Goal: Task Accomplishment & Management: Use online tool/utility

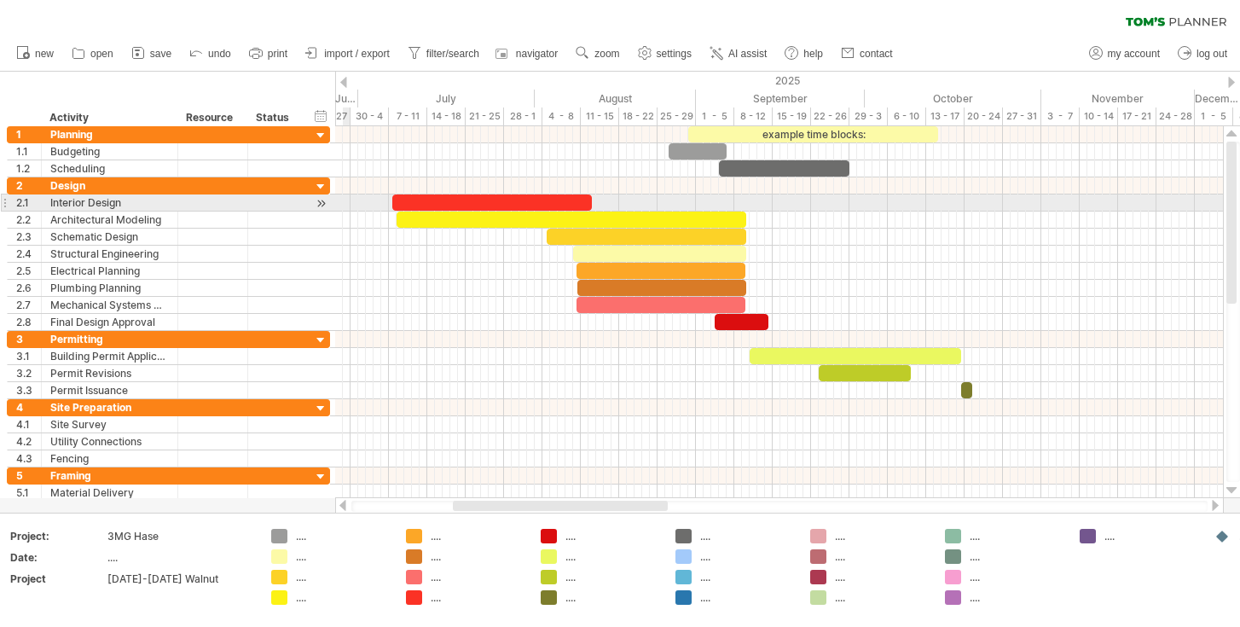
drag, startPoint x: 16, startPoint y: 80, endPoint x: 348, endPoint y: 201, distance: 353.1
click at [348, 201] on div "Trying to reach [DOMAIN_NAME] Connected again... 0% clear filter new 1" at bounding box center [620, 313] width 1240 height 627
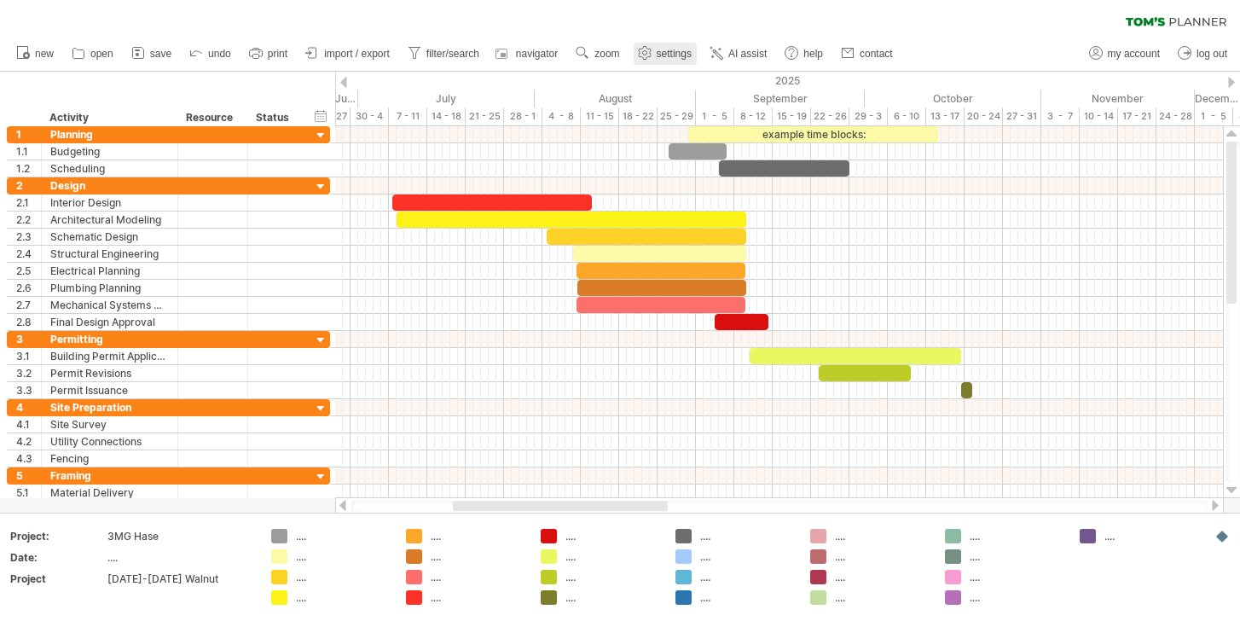
click at [662, 46] on link "settings" at bounding box center [664, 54] width 63 height 22
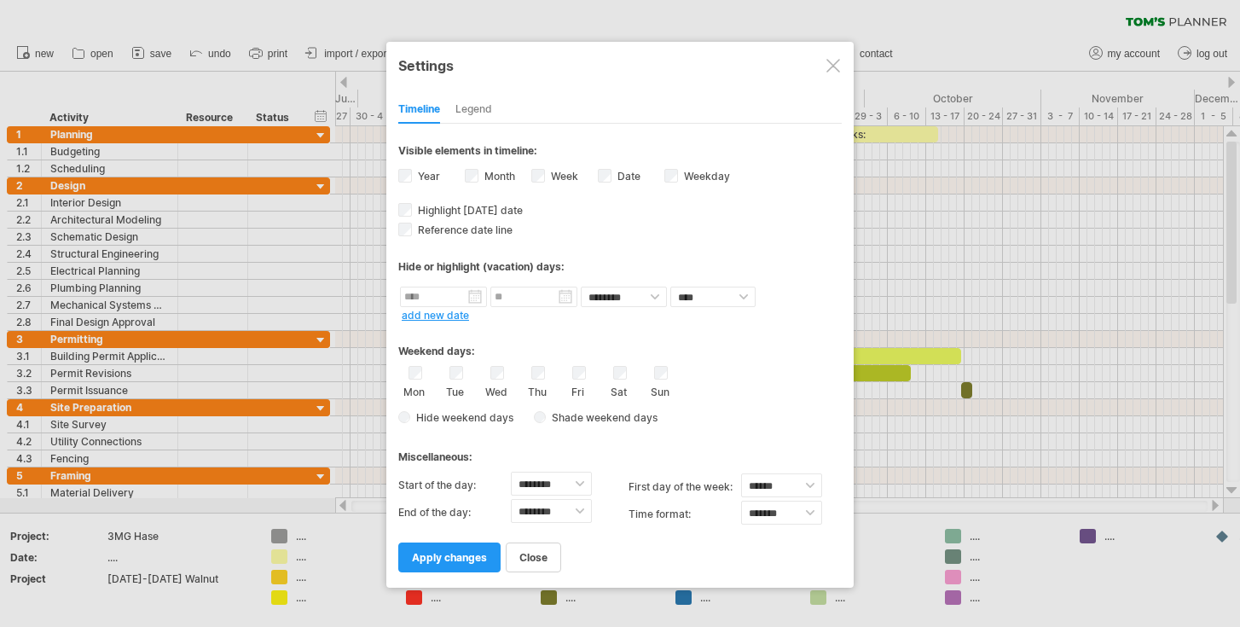
click at [479, 106] on div "Legend" at bounding box center [473, 109] width 37 height 27
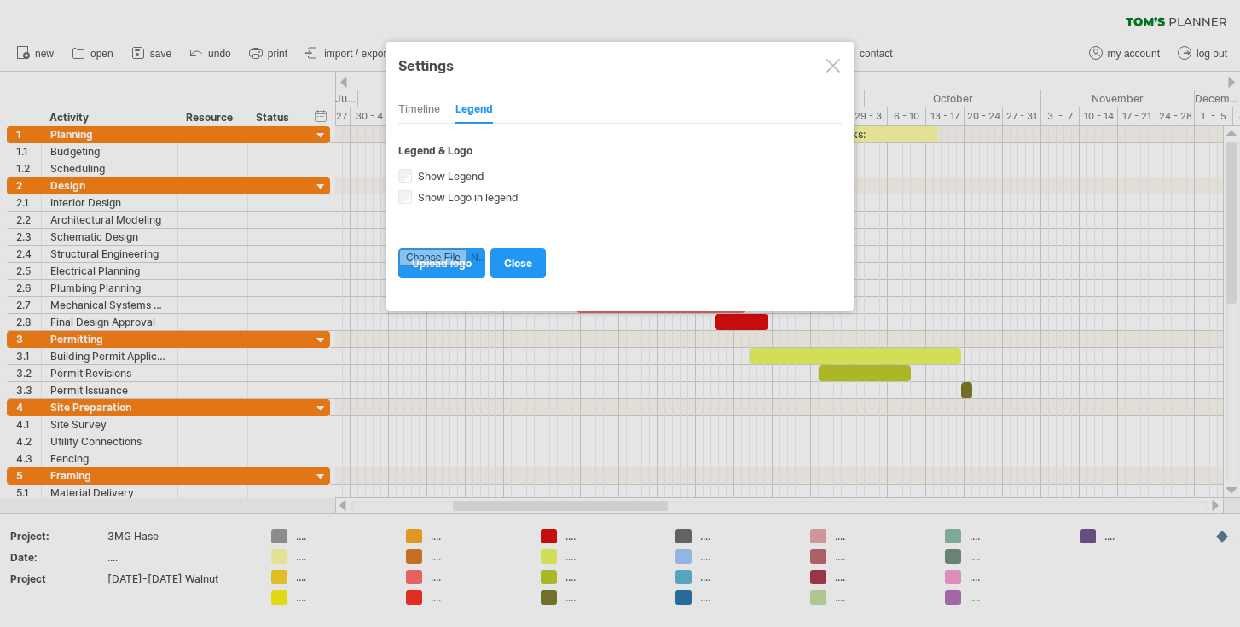
click at [420, 104] on div "Timeline" at bounding box center [419, 109] width 42 height 27
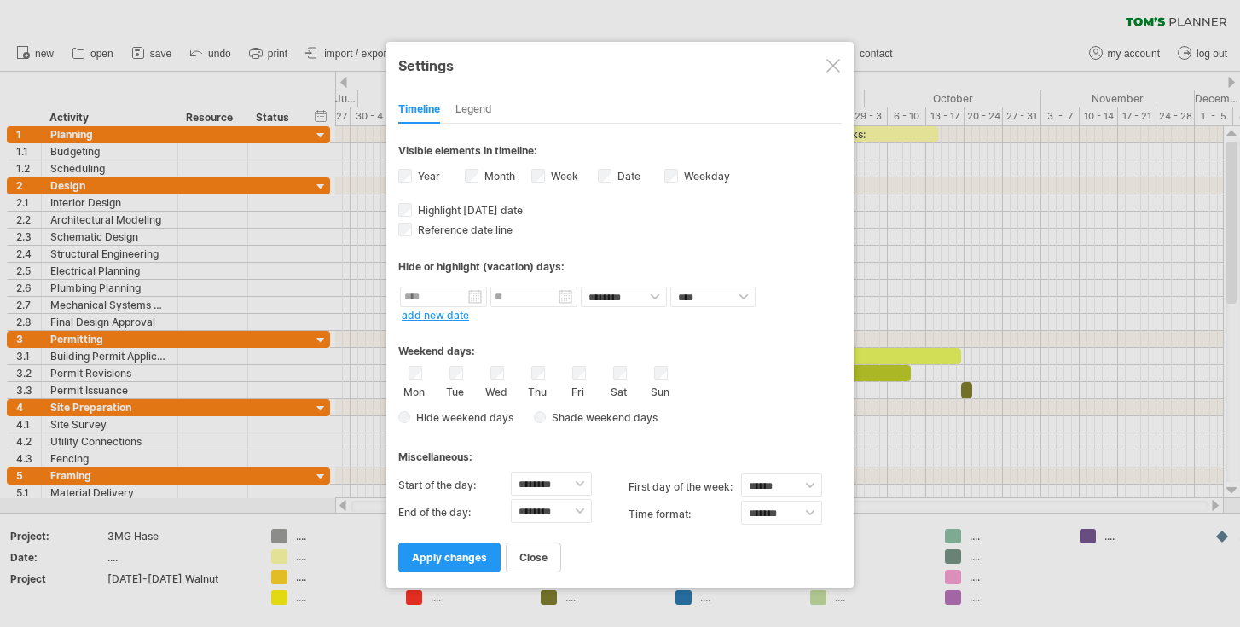
click at [834, 61] on div at bounding box center [833, 66] width 14 height 14
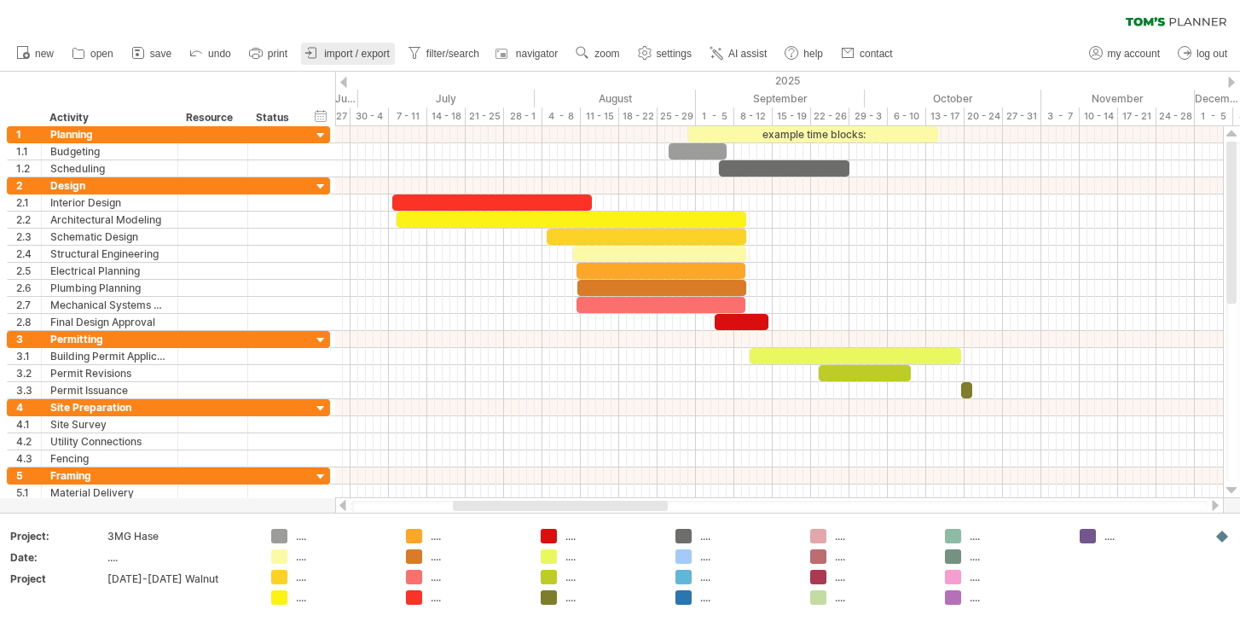
click at [335, 52] on span "import / export" at bounding box center [357, 54] width 66 height 12
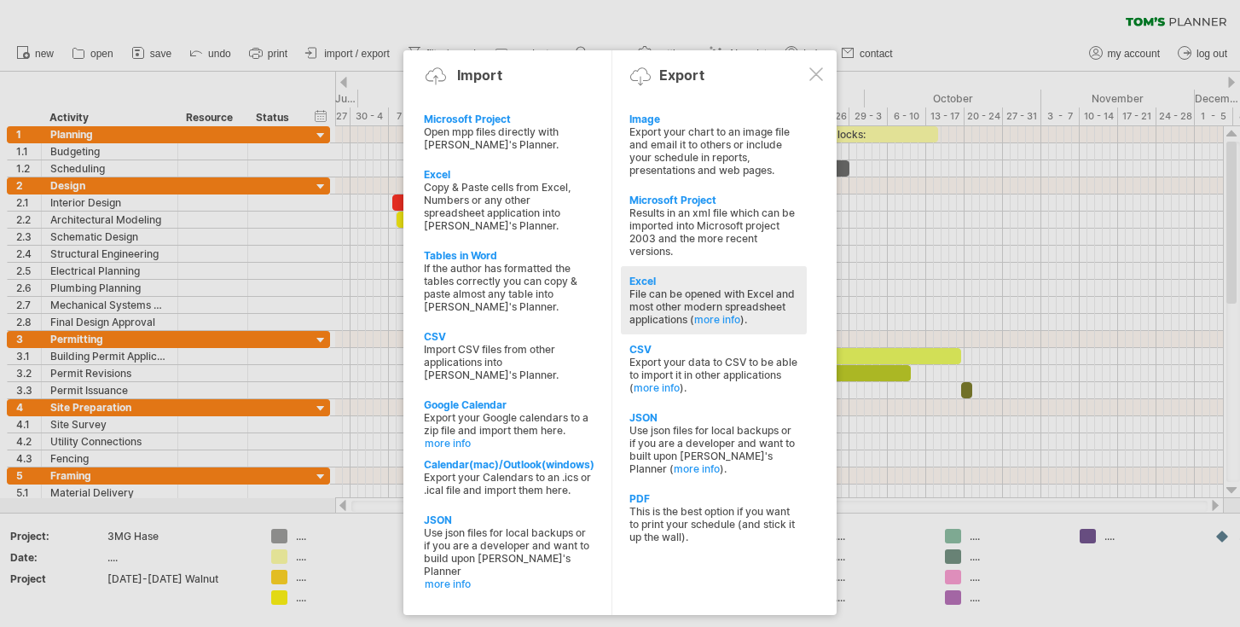
click at [643, 287] on div "File can be opened with Excel and most other modern spreadsheet applications ( …" at bounding box center [713, 306] width 169 height 38
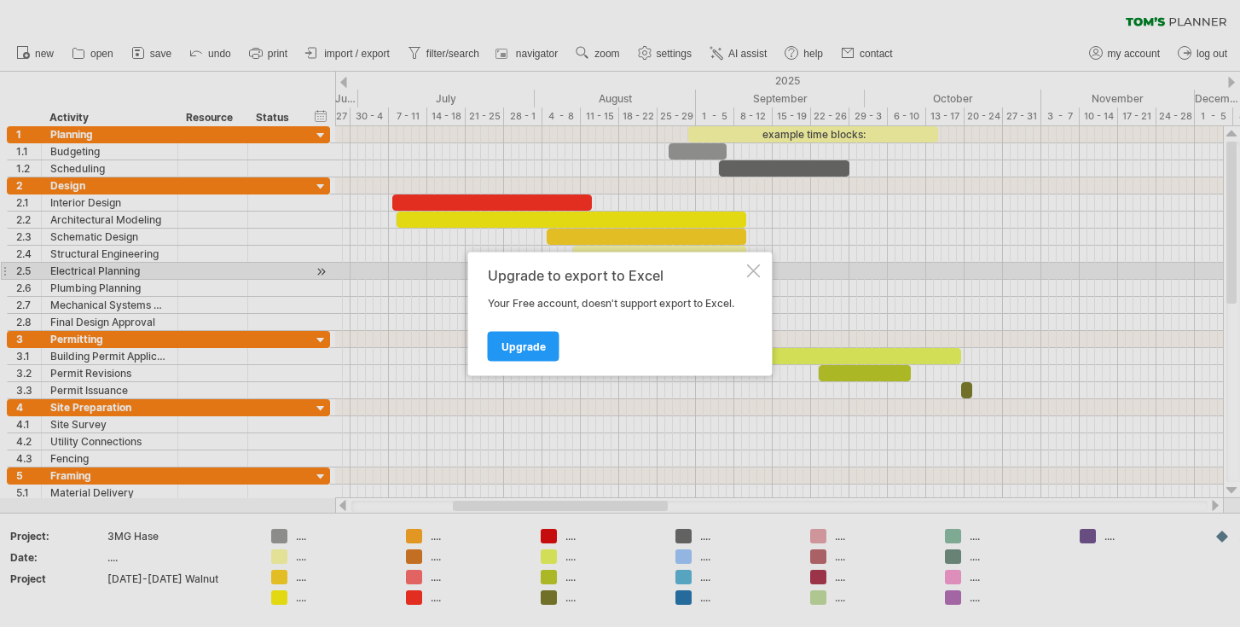
click at [751, 270] on div at bounding box center [754, 270] width 14 height 14
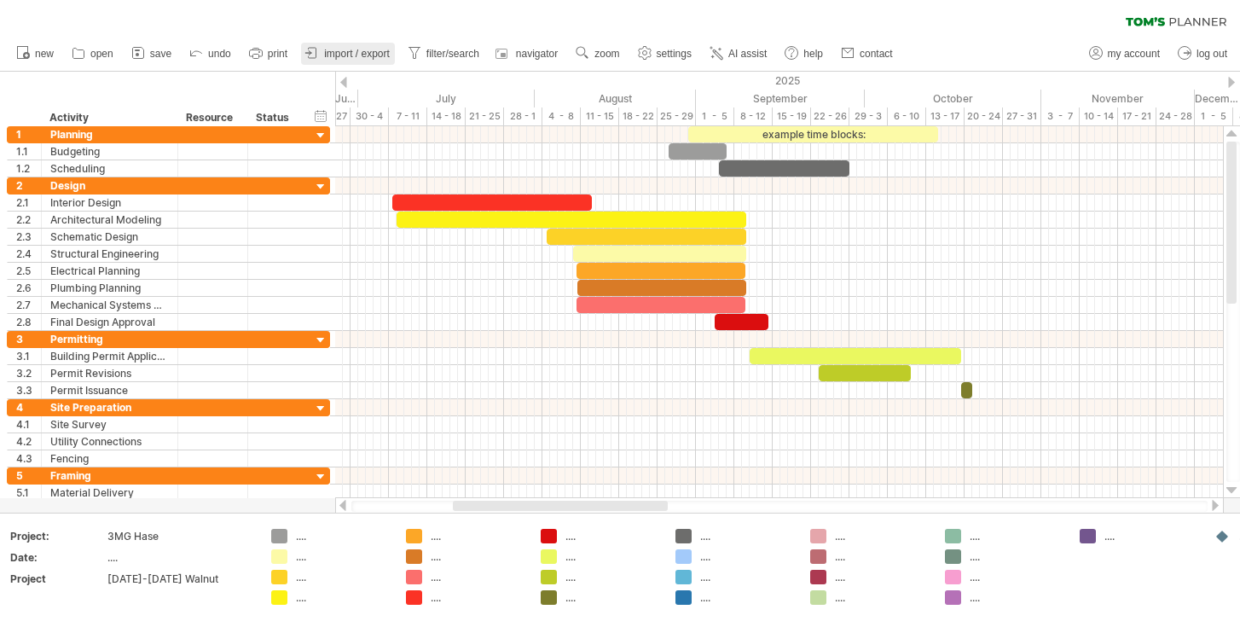
click at [376, 57] on span "import / export" at bounding box center [357, 54] width 66 height 12
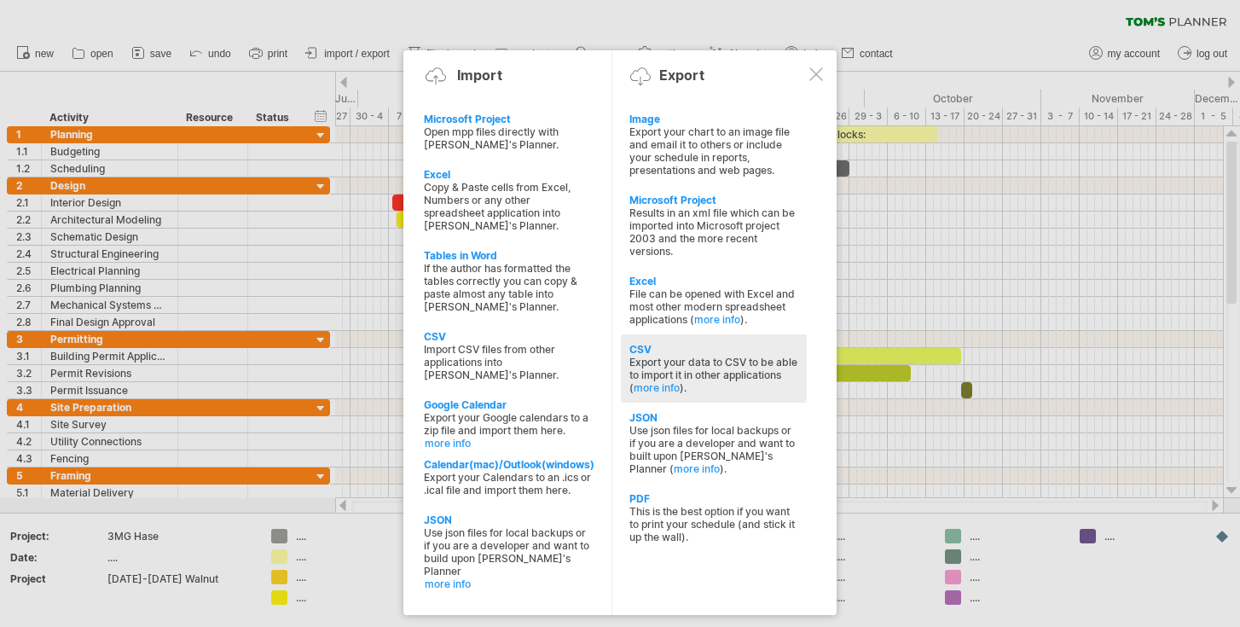
click at [681, 356] on div "Export your data to CSV to be able to import it in other applications ( more in…" at bounding box center [713, 375] width 169 height 38
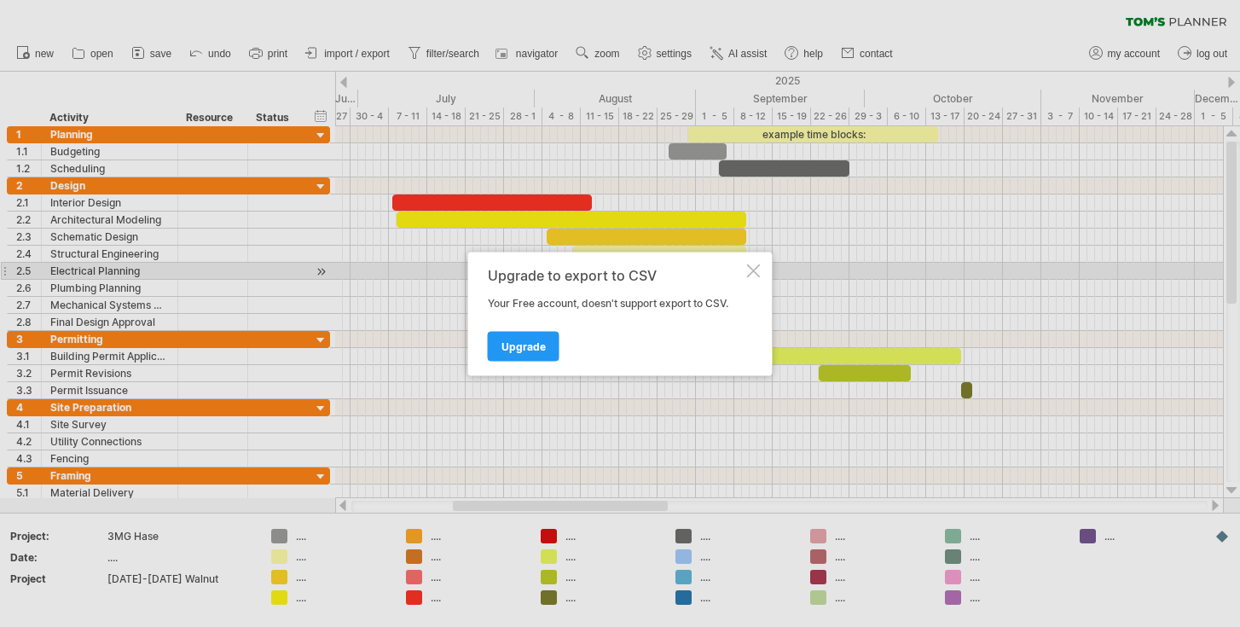
click at [755, 272] on div at bounding box center [754, 270] width 14 height 14
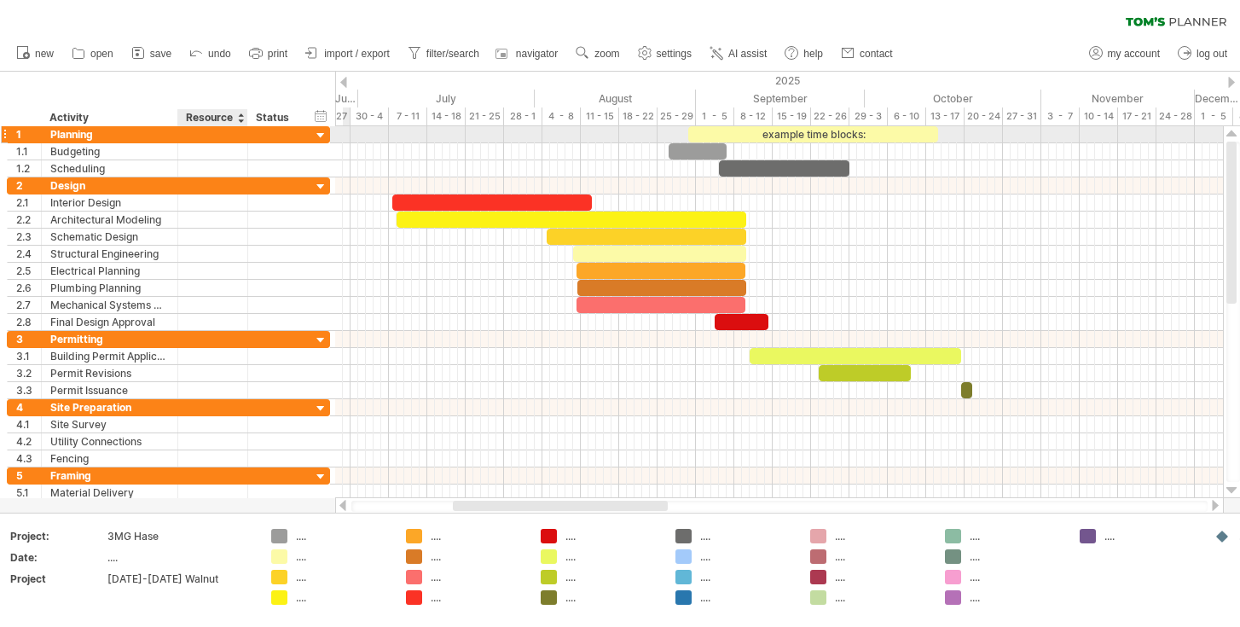
click at [226, 135] on div at bounding box center [213, 134] width 52 height 16
click at [105, 135] on div "Planning" at bounding box center [109, 134] width 119 height 16
click at [28, 132] on div "1" at bounding box center [28, 134] width 25 height 16
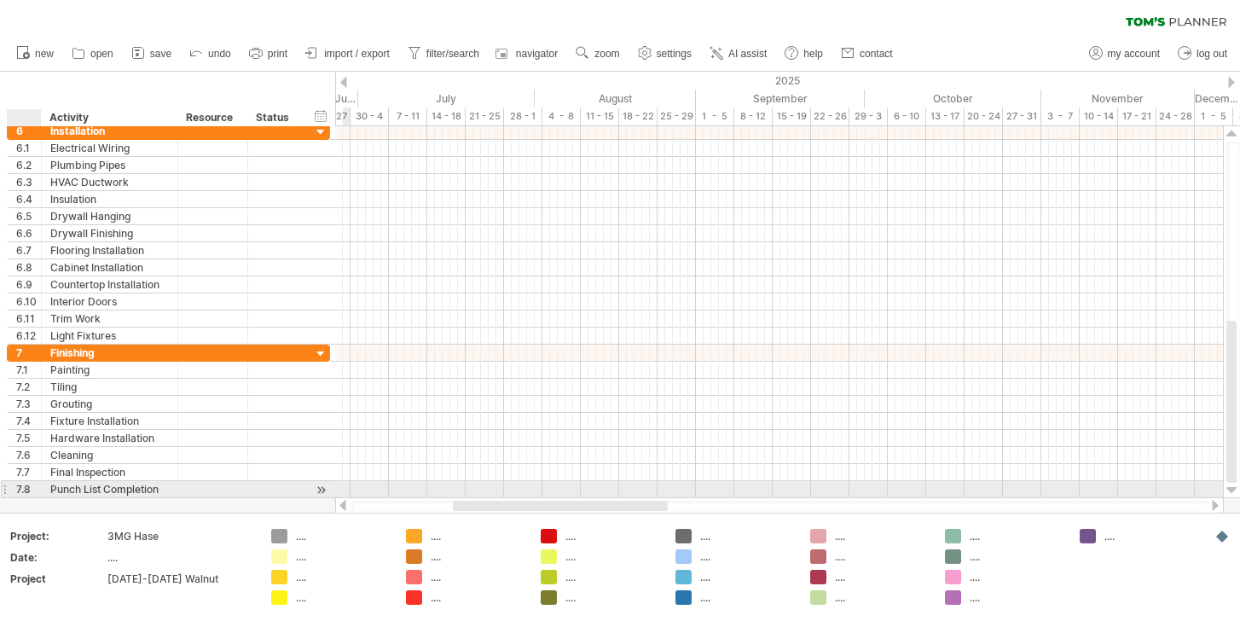
click at [30, 489] on div "7.8" at bounding box center [28, 489] width 25 height 16
click at [26, 489] on div "7.8" at bounding box center [28, 489] width 25 height 16
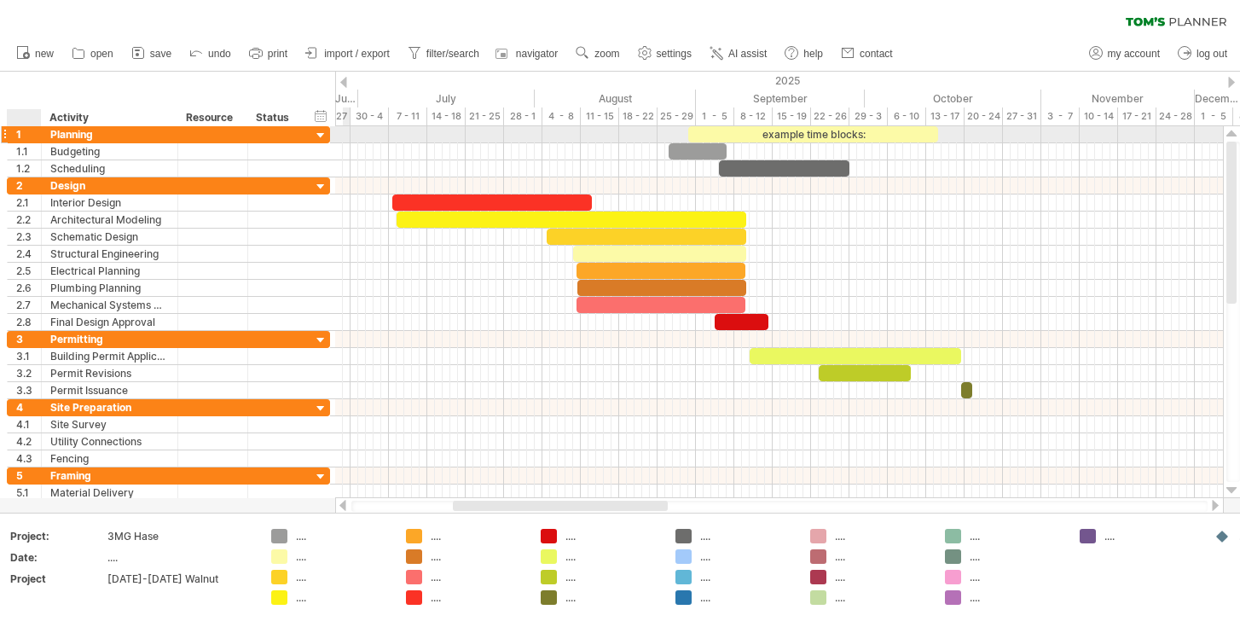
click at [27, 130] on div "1" at bounding box center [28, 134] width 25 height 16
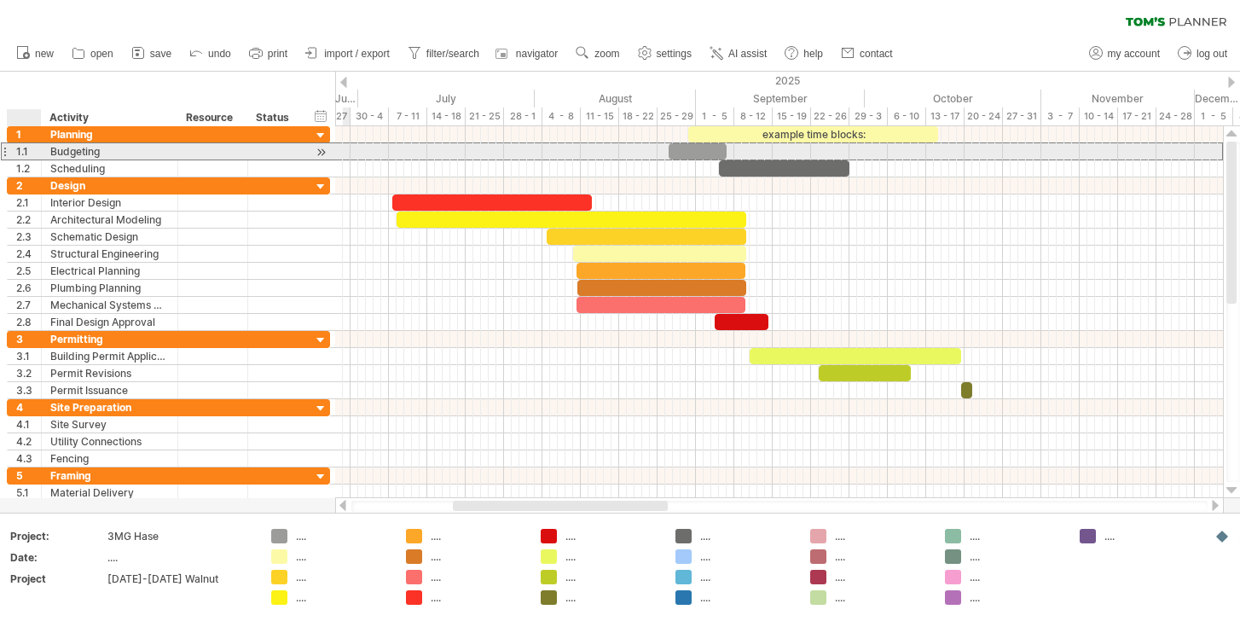
click at [26, 153] on div "1.1" at bounding box center [28, 151] width 25 height 16
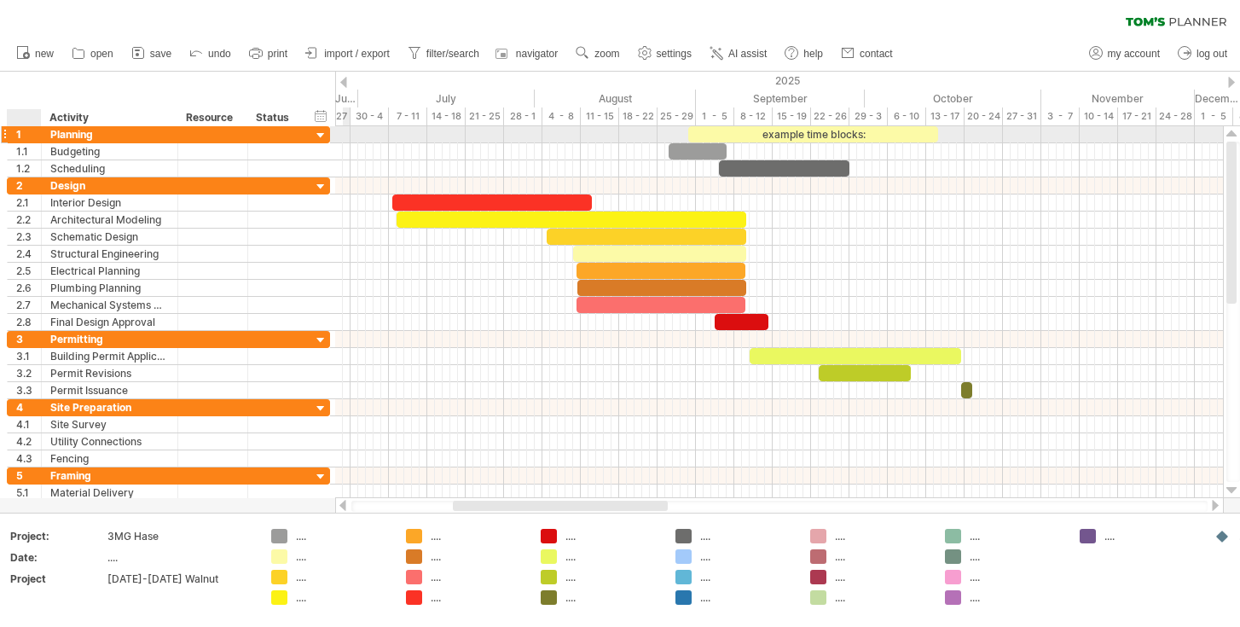
click at [37, 141] on div at bounding box center [39, 134] width 9 height 17
click at [28, 137] on div "1" at bounding box center [28, 134] width 25 height 16
click at [20, 94] on div "hide start/end/duration show start/end/duration ******** Activity ******** Reso…" at bounding box center [167, 99] width 335 height 55
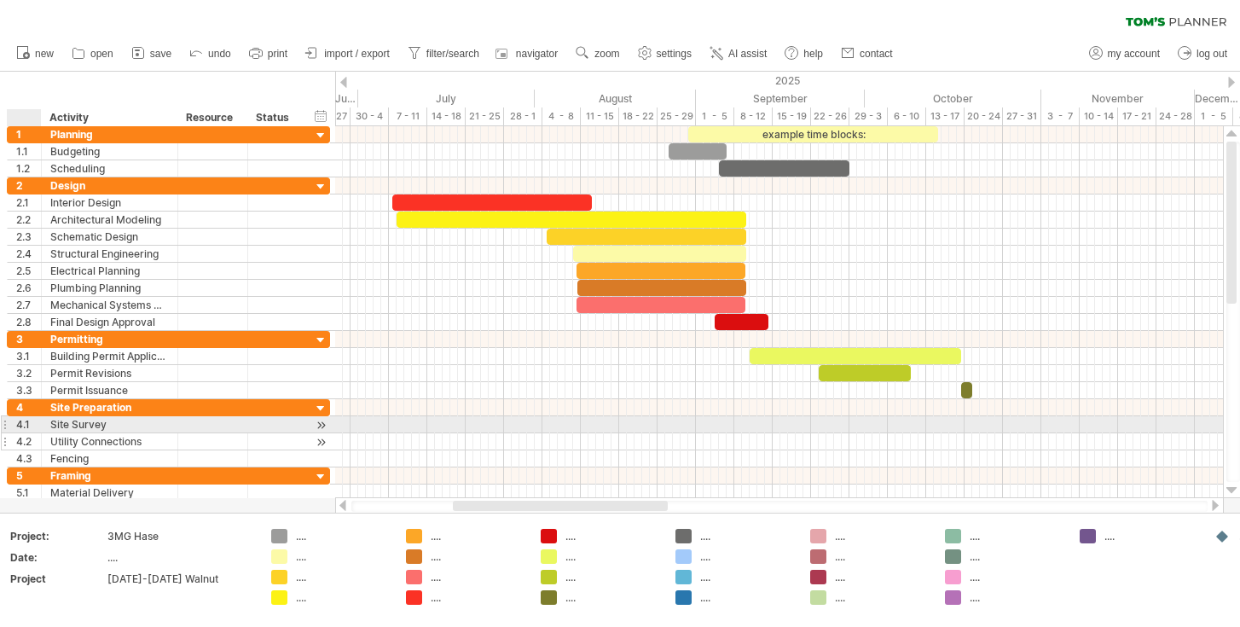
drag, startPoint x: 20, startPoint y: 94, endPoint x: 36, endPoint y: 437, distance: 343.1
click at [36, 438] on div "Trying to reach [DOMAIN_NAME] Connected again... 0% clear filter new 1" at bounding box center [620, 313] width 1240 height 627
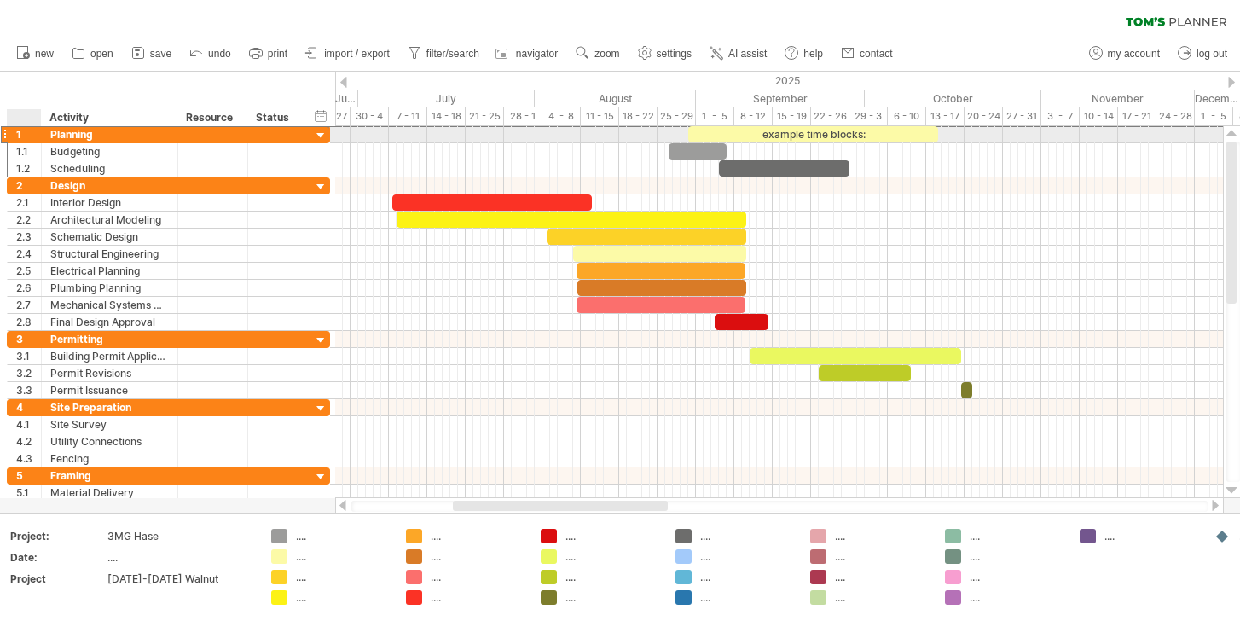
click at [29, 133] on div "1" at bounding box center [28, 134] width 25 height 16
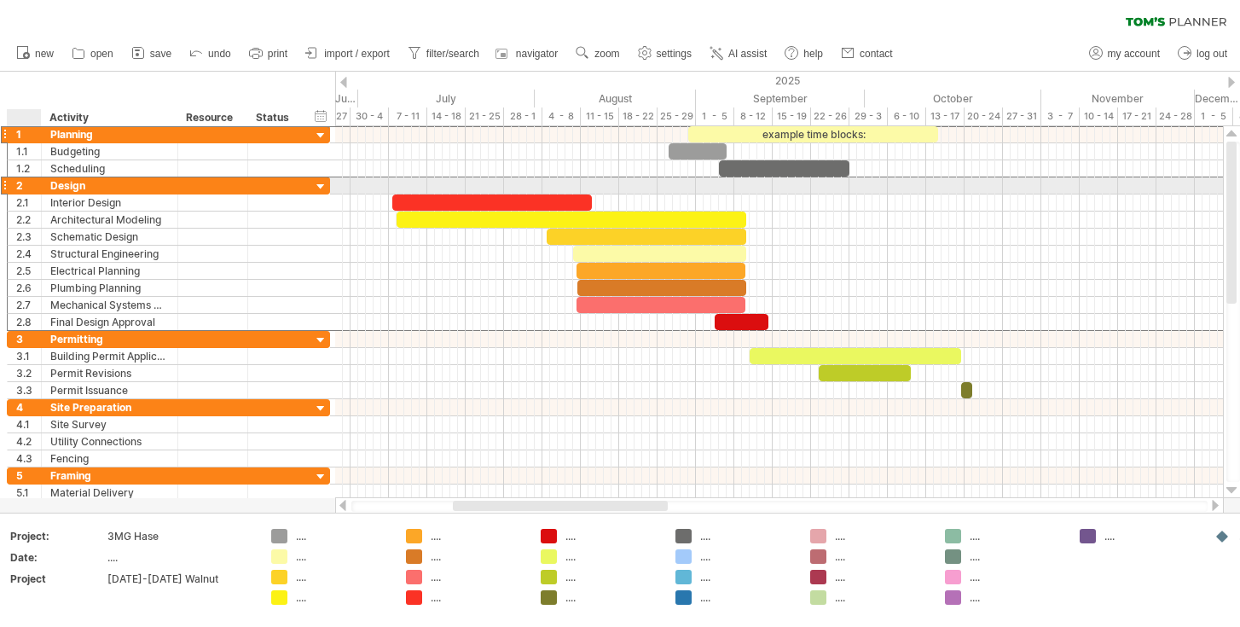
click at [32, 185] on div "2" at bounding box center [28, 185] width 25 height 16
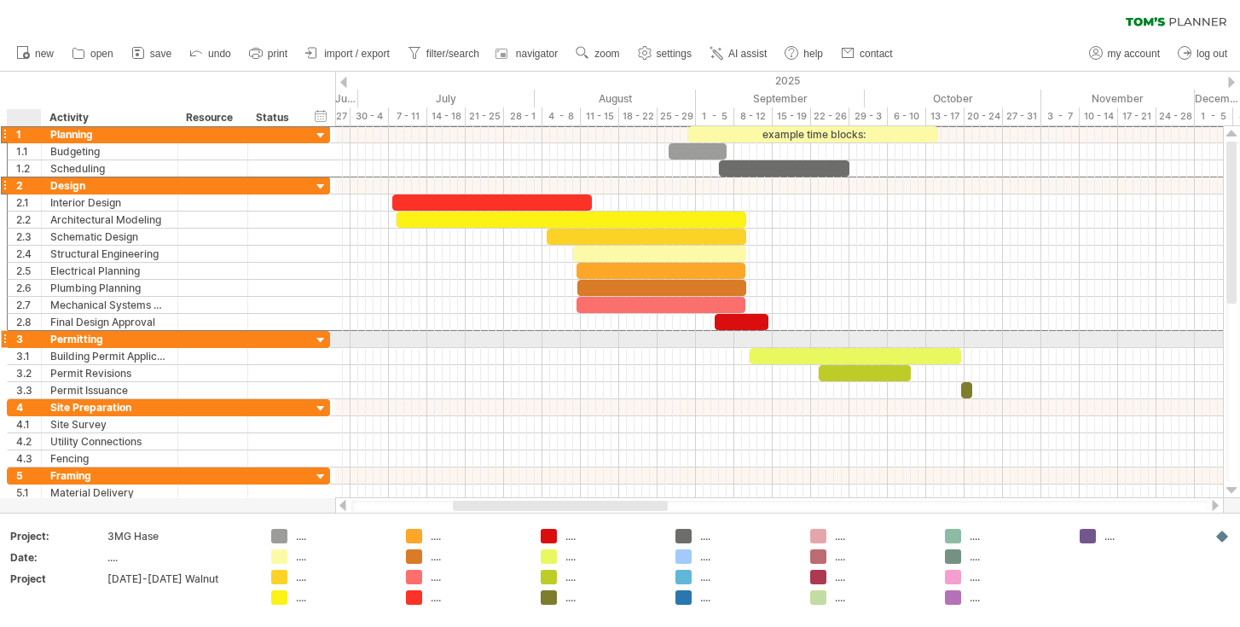
click at [32, 339] on div "3" at bounding box center [28, 339] width 25 height 16
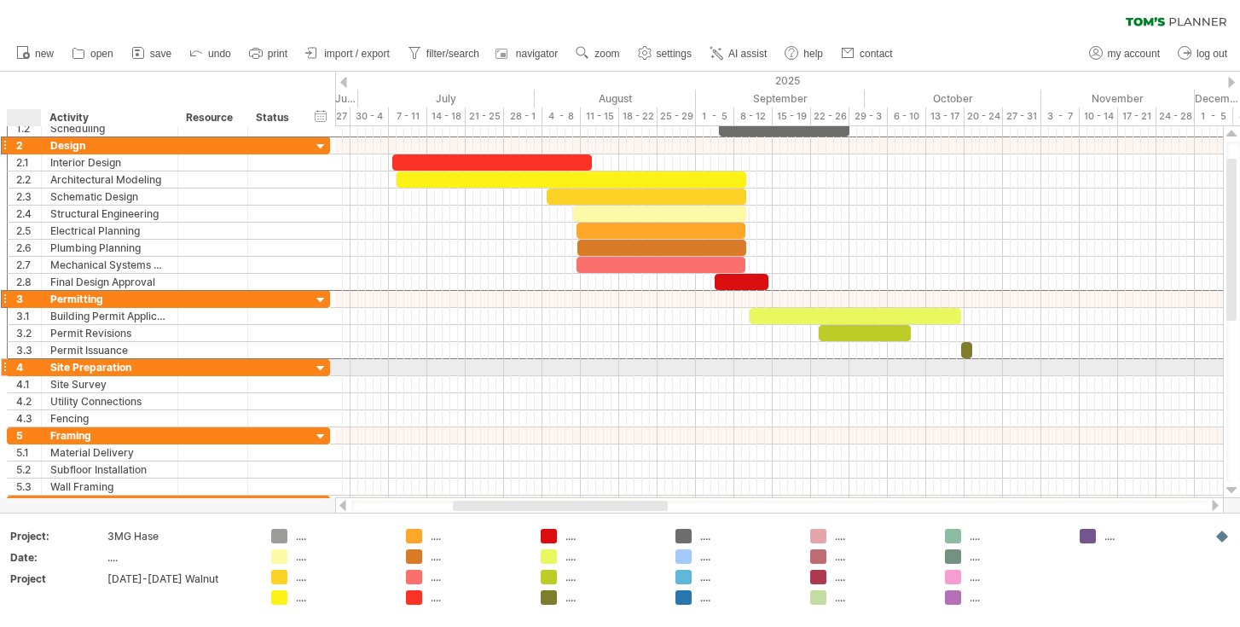
click at [33, 371] on div "4" at bounding box center [28, 367] width 25 height 16
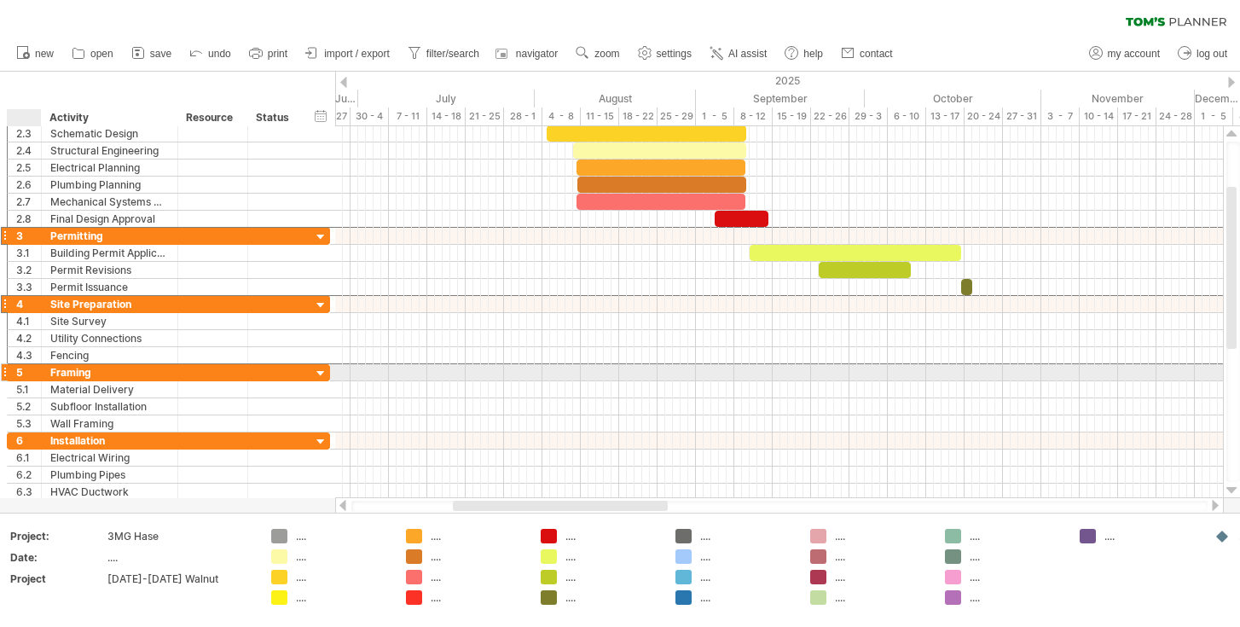
click at [32, 365] on div "5" at bounding box center [28, 372] width 25 height 16
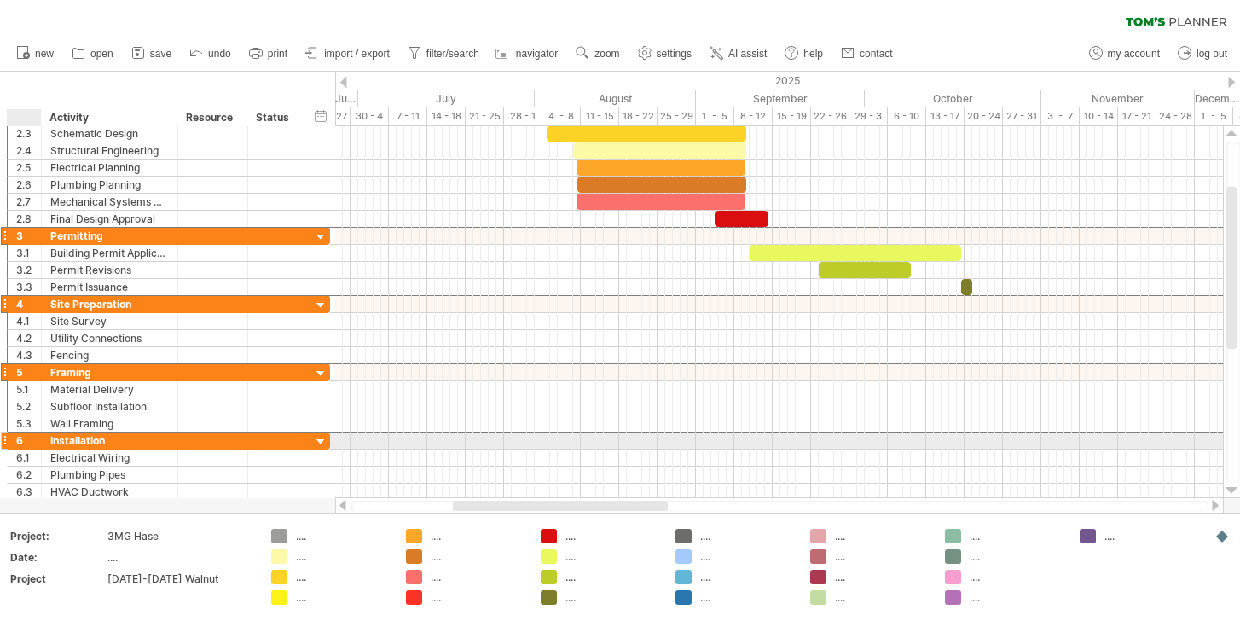
click at [40, 443] on div at bounding box center [39, 440] width 9 height 17
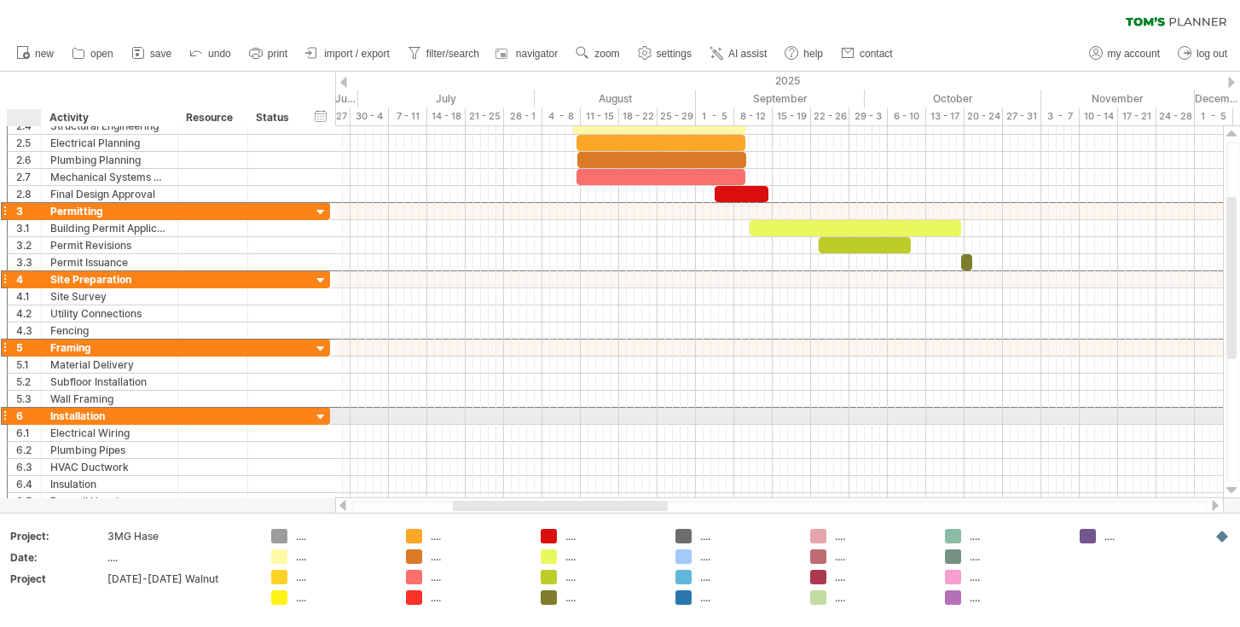
click at [30, 415] on div "6" at bounding box center [28, 416] width 25 height 16
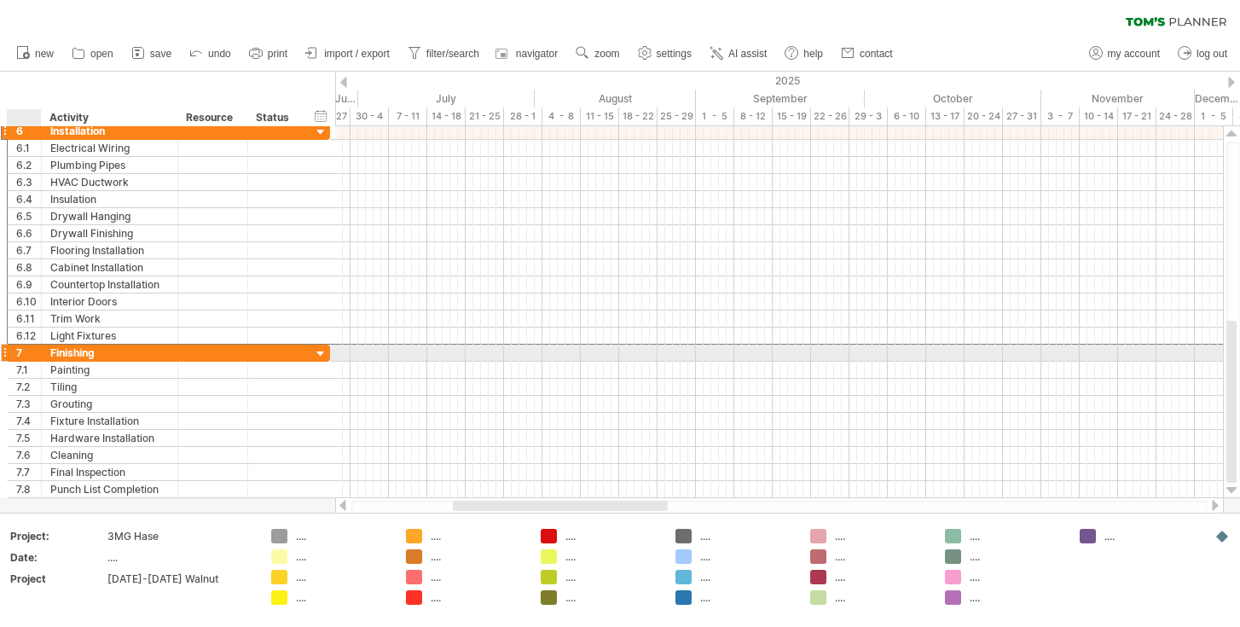
click at [32, 354] on div "7" at bounding box center [28, 352] width 25 height 16
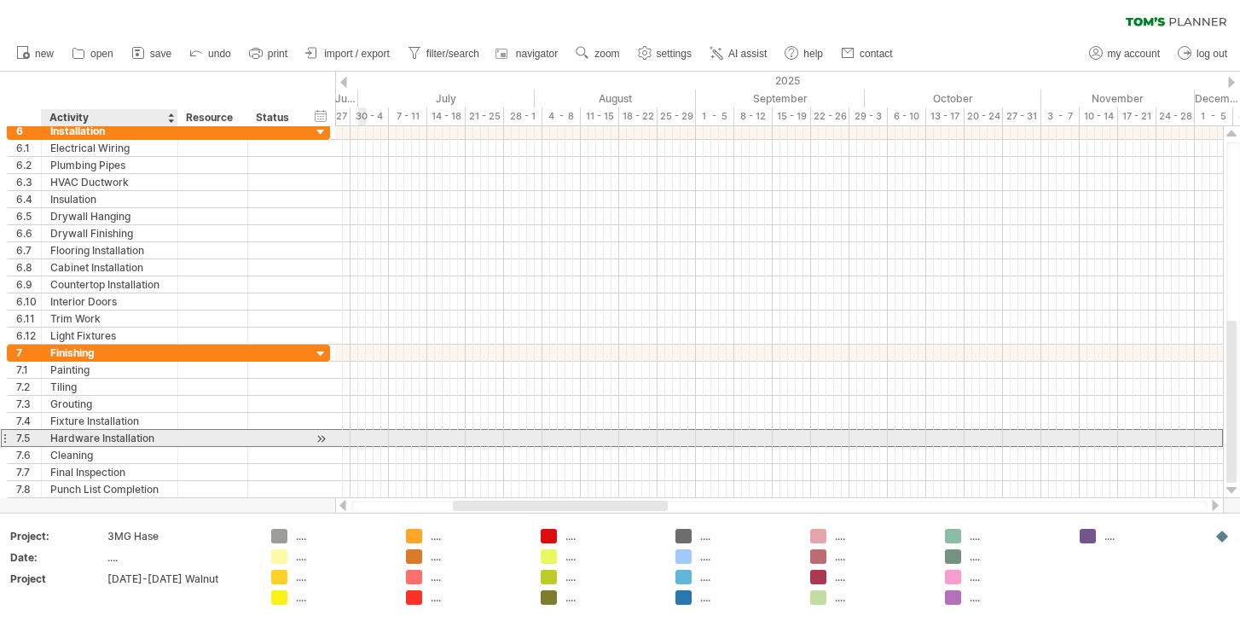
click at [165, 443] on div "Hardware Installation" at bounding box center [109, 438] width 119 height 16
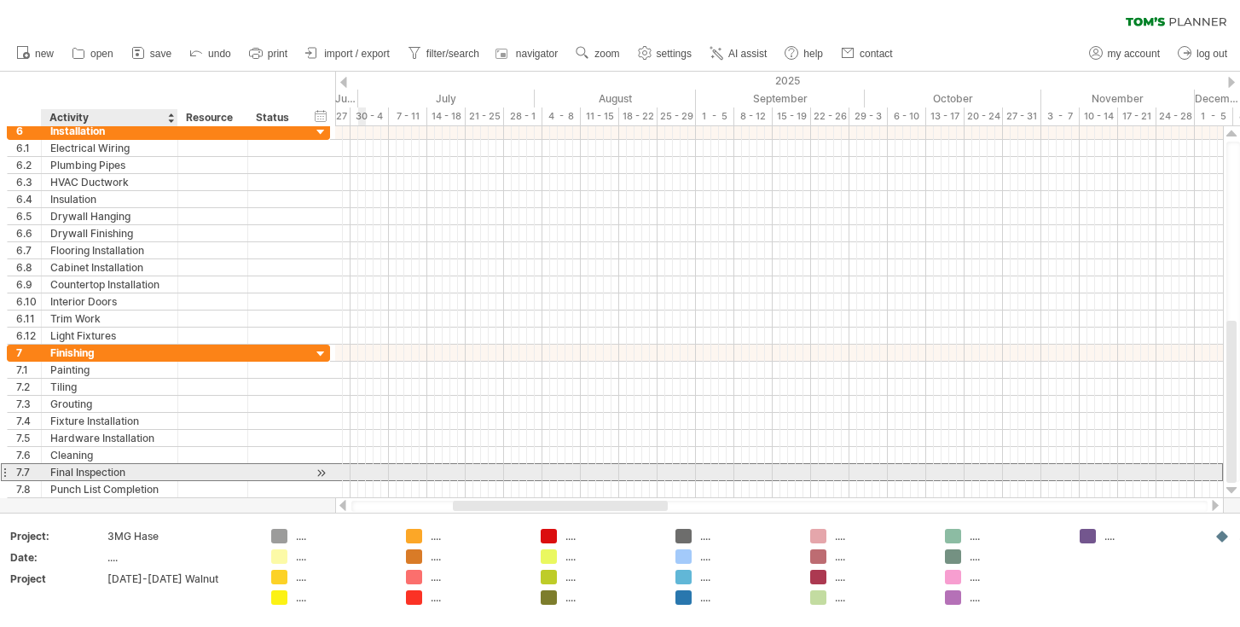
click at [167, 480] on div "**********" at bounding box center [168, 472] width 323 height 18
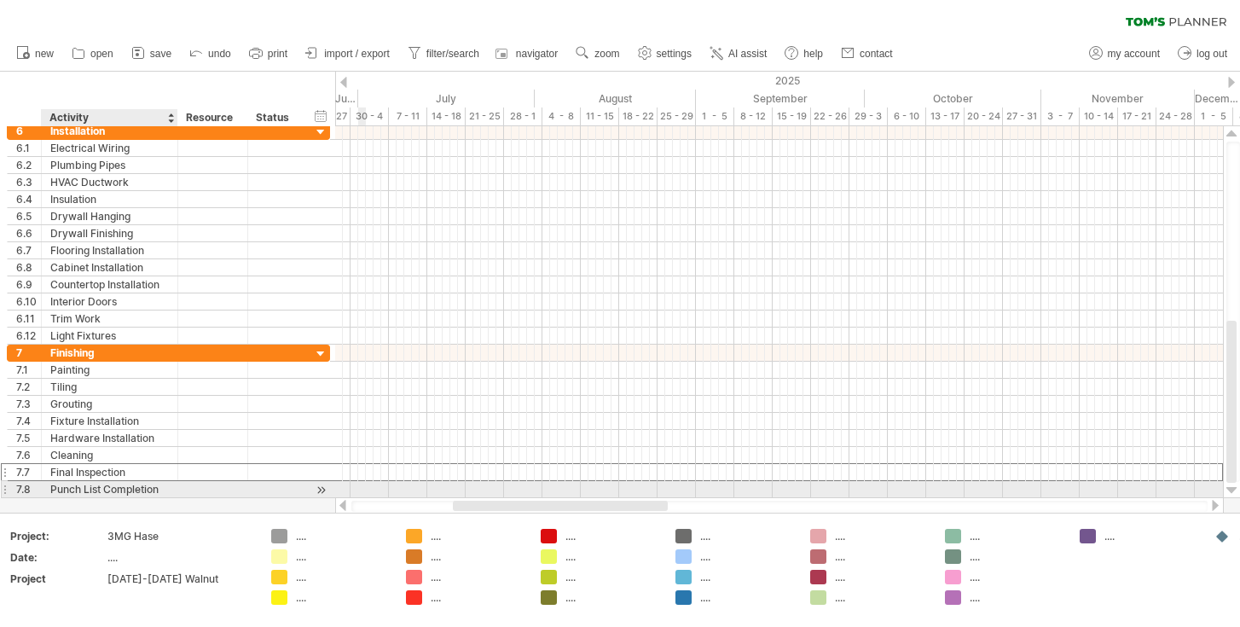
click at [171, 489] on div "**********" at bounding box center [110, 489] width 136 height 16
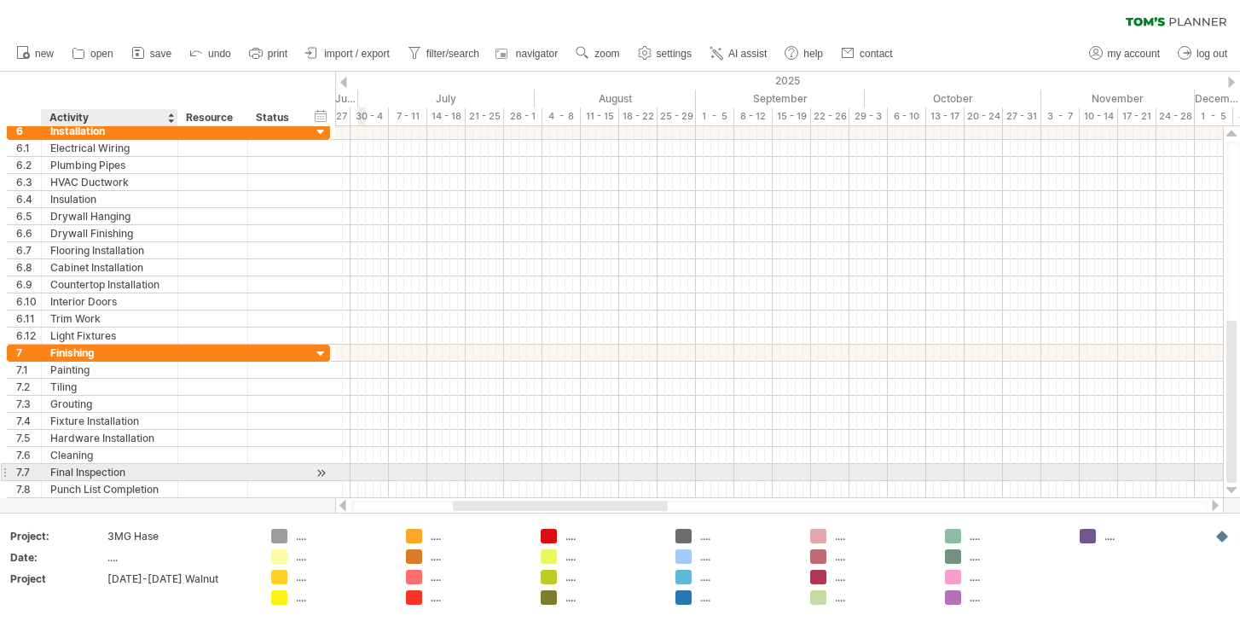
click at [163, 466] on div "Final Inspection" at bounding box center [109, 472] width 119 height 16
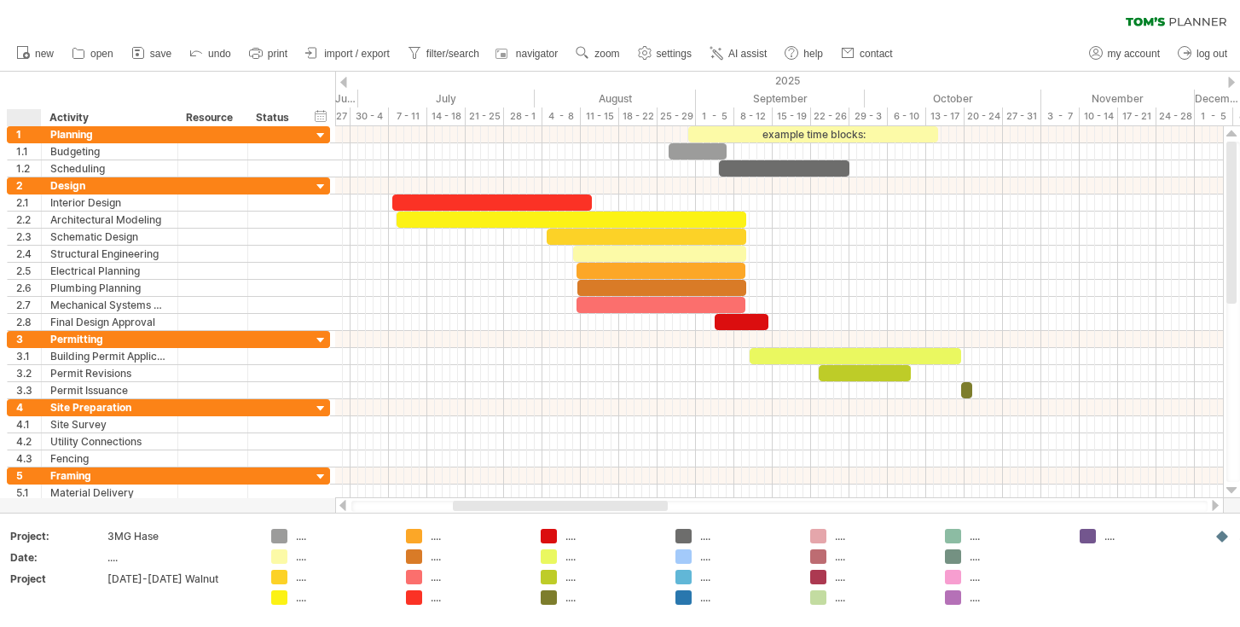
click at [22, 123] on div at bounding box center [27, 117] width 25 height 17
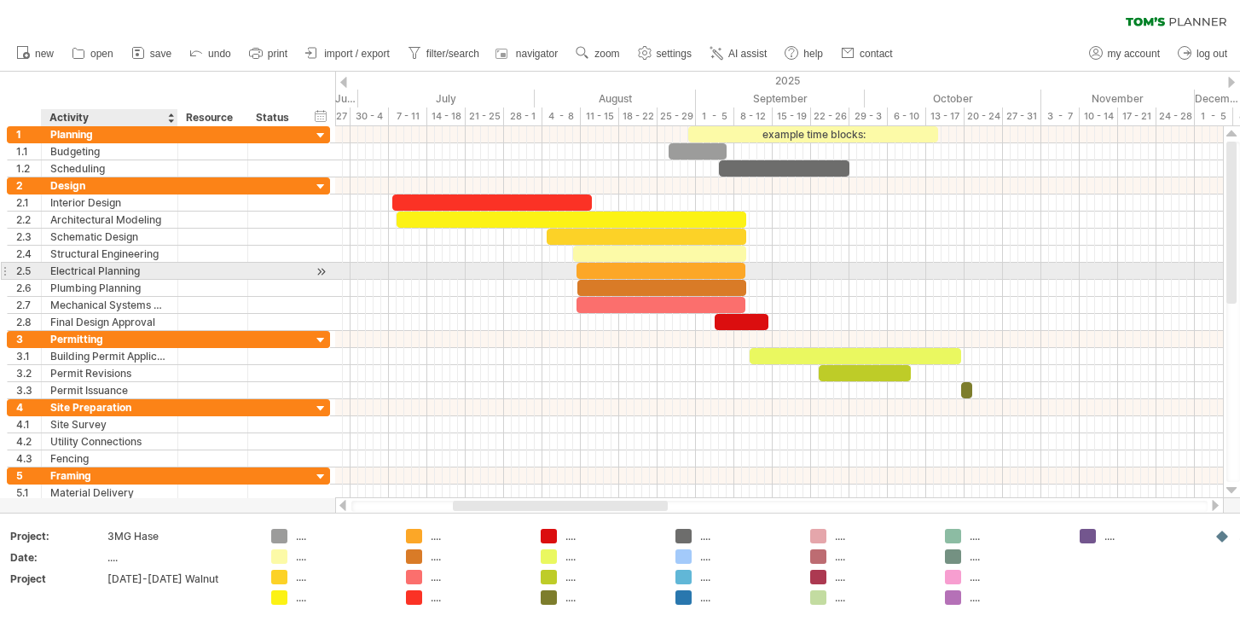
drag, startPoint x: 22, startPoint y: 122, endPoint x: 114, endPoint y: 279, distance: 181.9
click at [116, 281] on div "Trying to reach [DOMAIN_NAME] Connected again... 0% clear filter new 1" at bounding box center [620, 313] width 1240 height 627
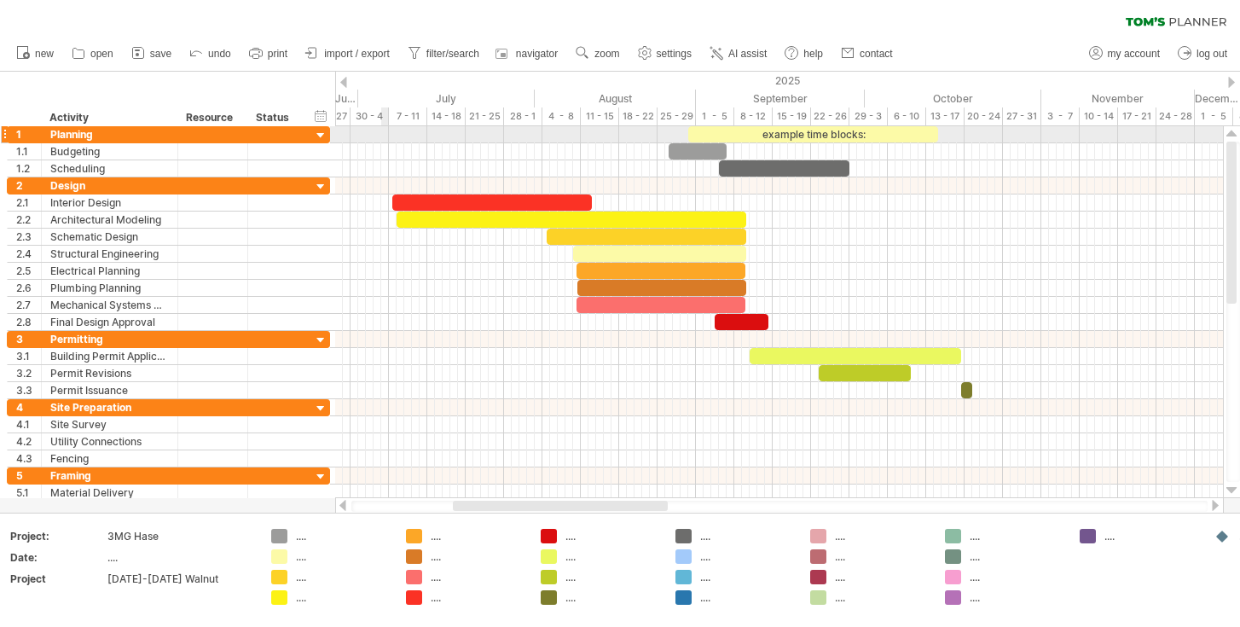
click at [385, 134] on div at bounding box center [779, 134] width 888 height 17
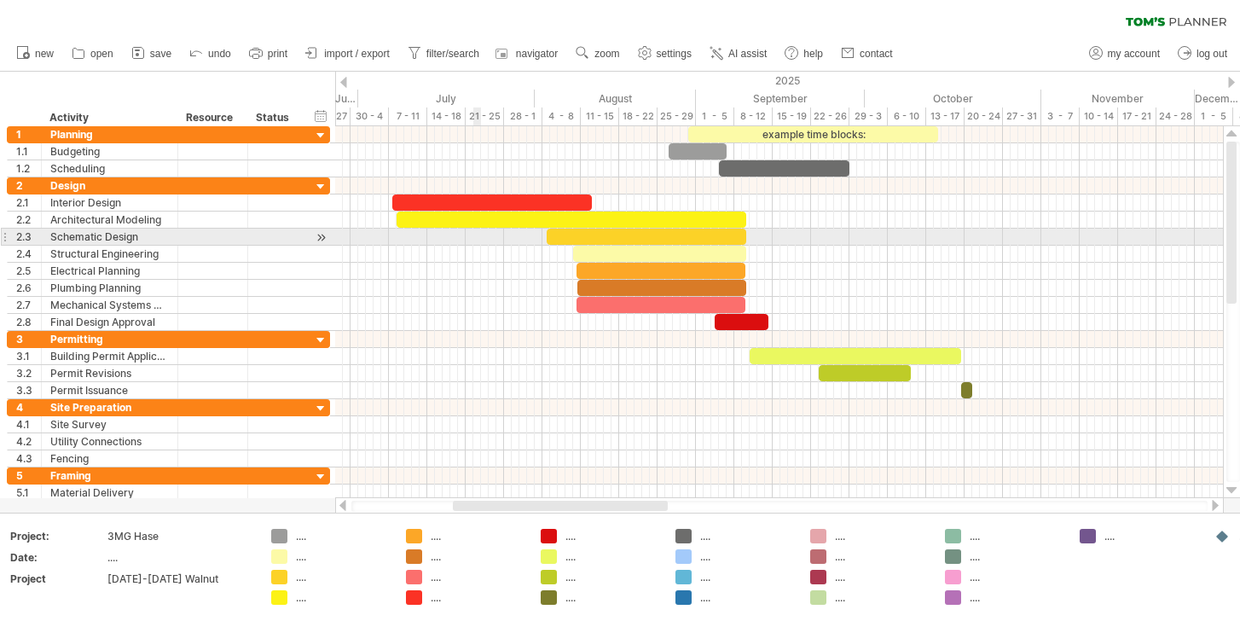
drag, startPoint x: 53, startPoint y: 92, endPoint x: 691, endPoint y: 338, distance: 683.7
click at [691, 338] on div "Trying to reach [DOMAIN_NAME] Connected again... 0% clear filter new 1" at bounding box center [620, 313] width 1240 height 627
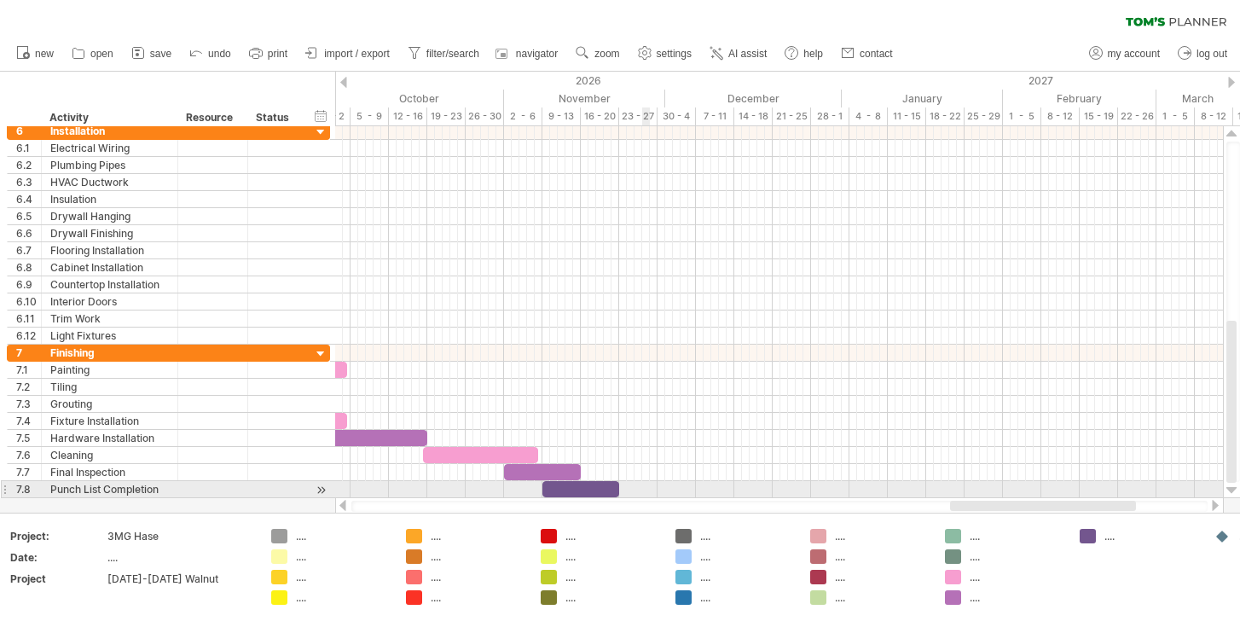
click at [643, 492] on div at bounding box center [779, 489] width 888 height 17
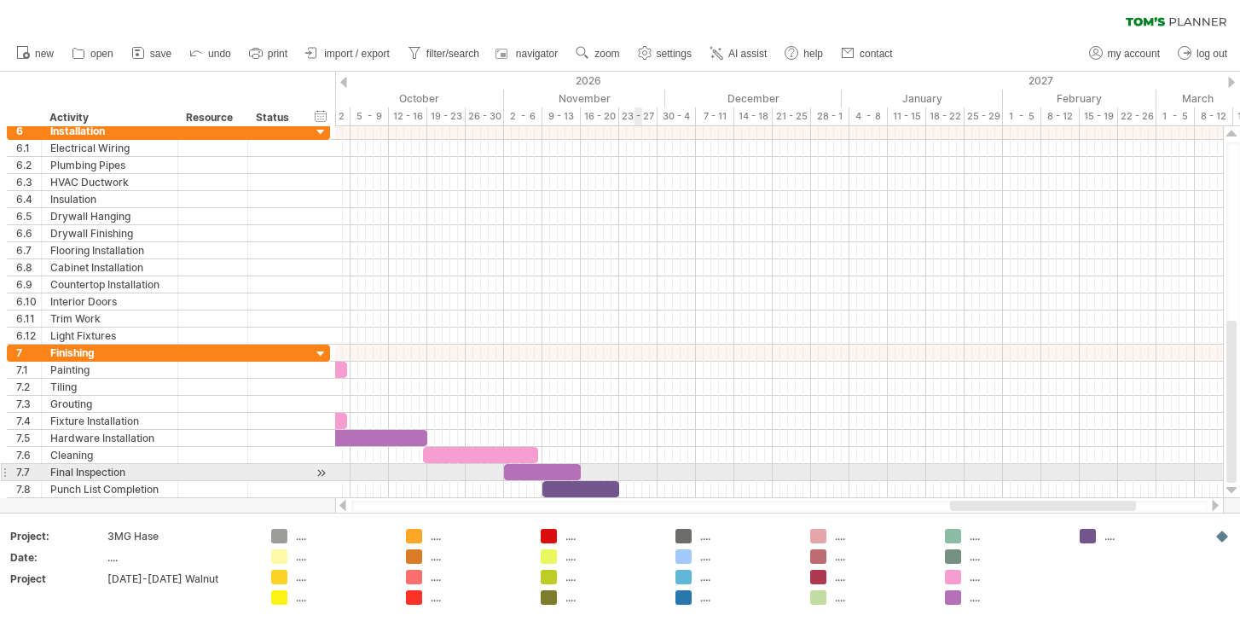
click at [639, 472] on div at bounding box center [779, 472] width 888 height 17
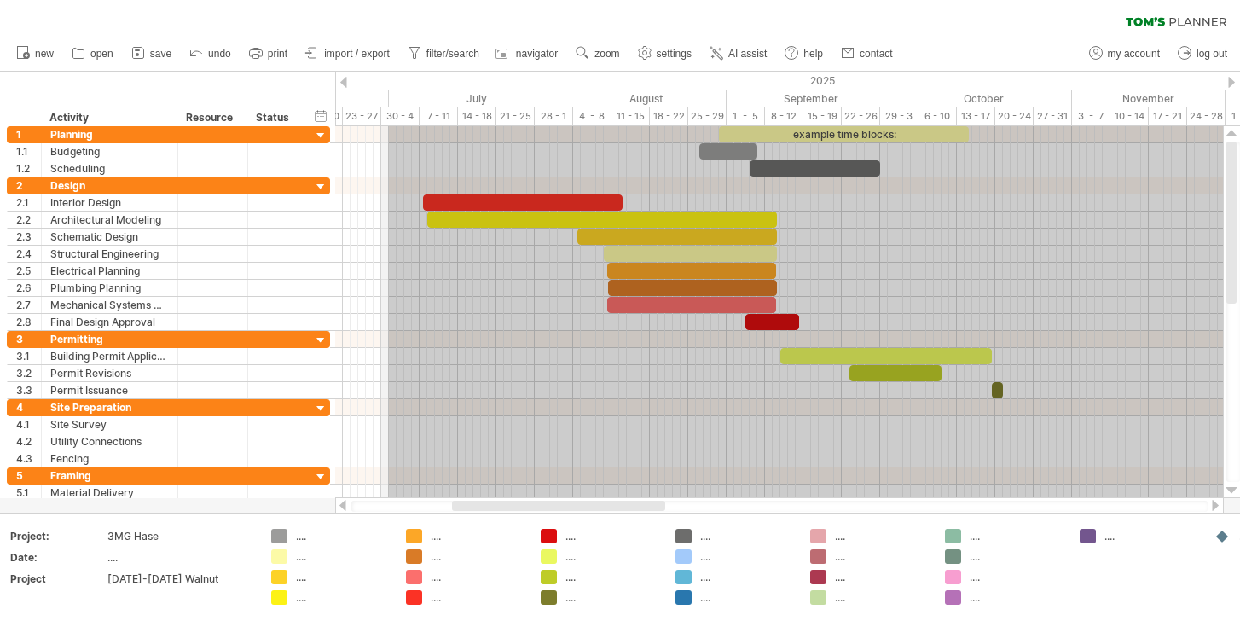
drag, startPoint x: 642, startPoint y: 491, endPoint x: 388, endPoint y: 87, distance: 477.4
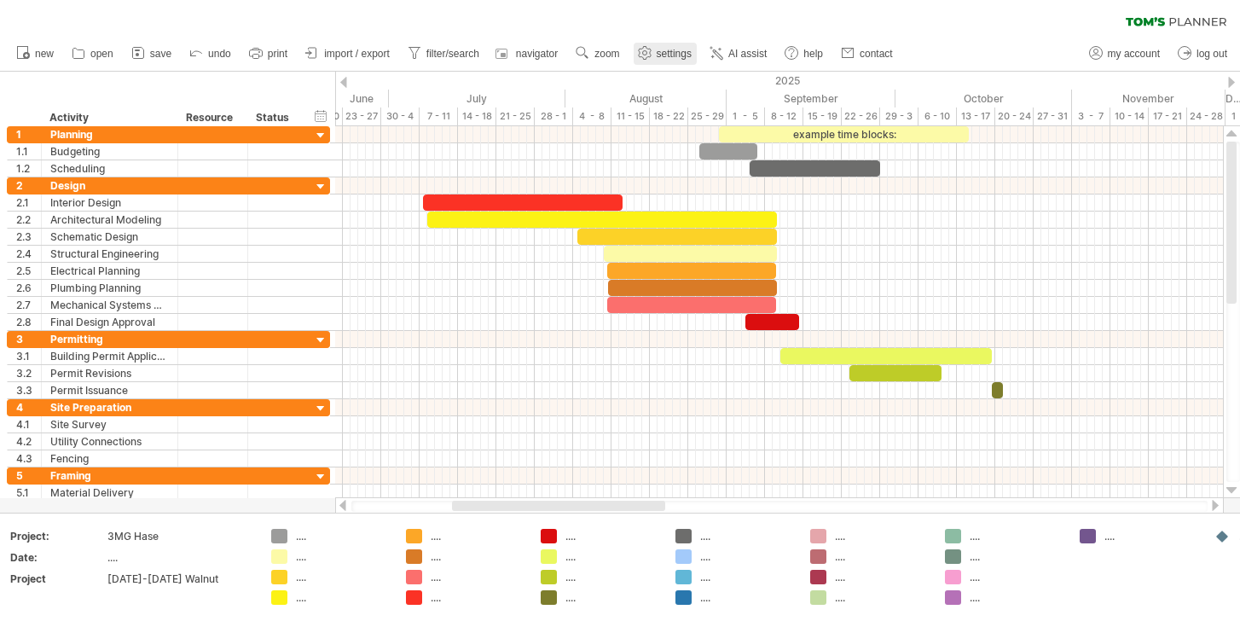
click at [662, 57] on span "settings" at bounding box center [674, 54] width 35 height 12
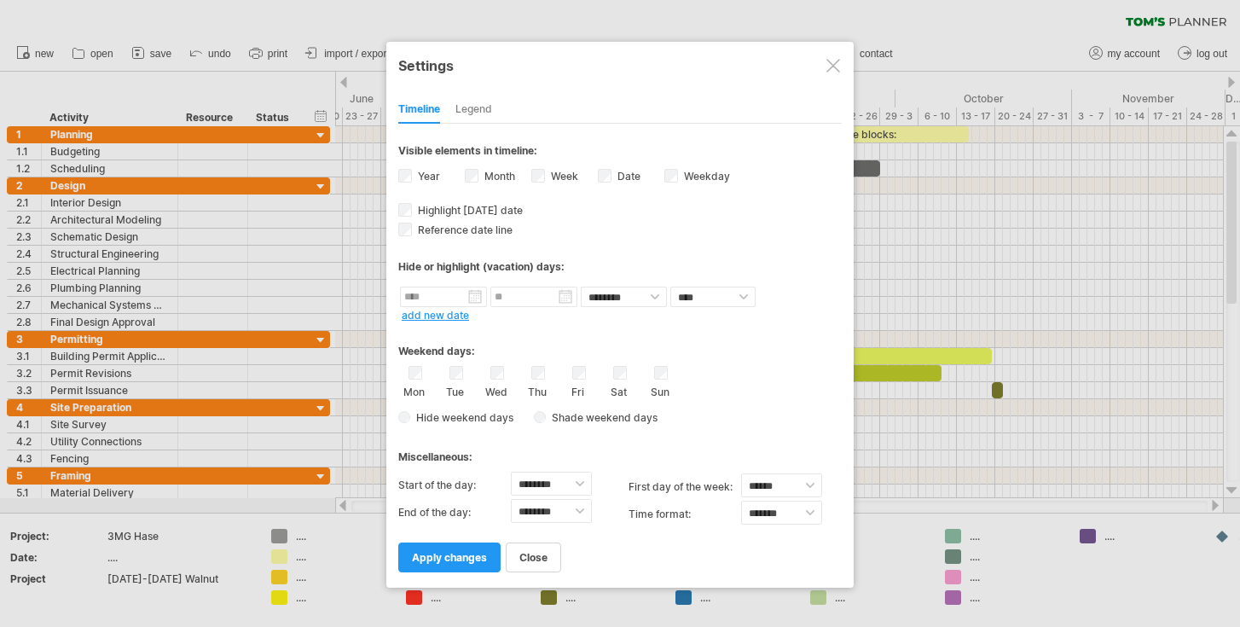
click at [470, 124] on div "Visible elements in timeline: Year Month Week visibility of weeknumbers Current…" at bounding box center [619, 143] width 443 height 38
click at [466, 106] on div "Legend" at bounding box center [473, 109] width 37 height 27
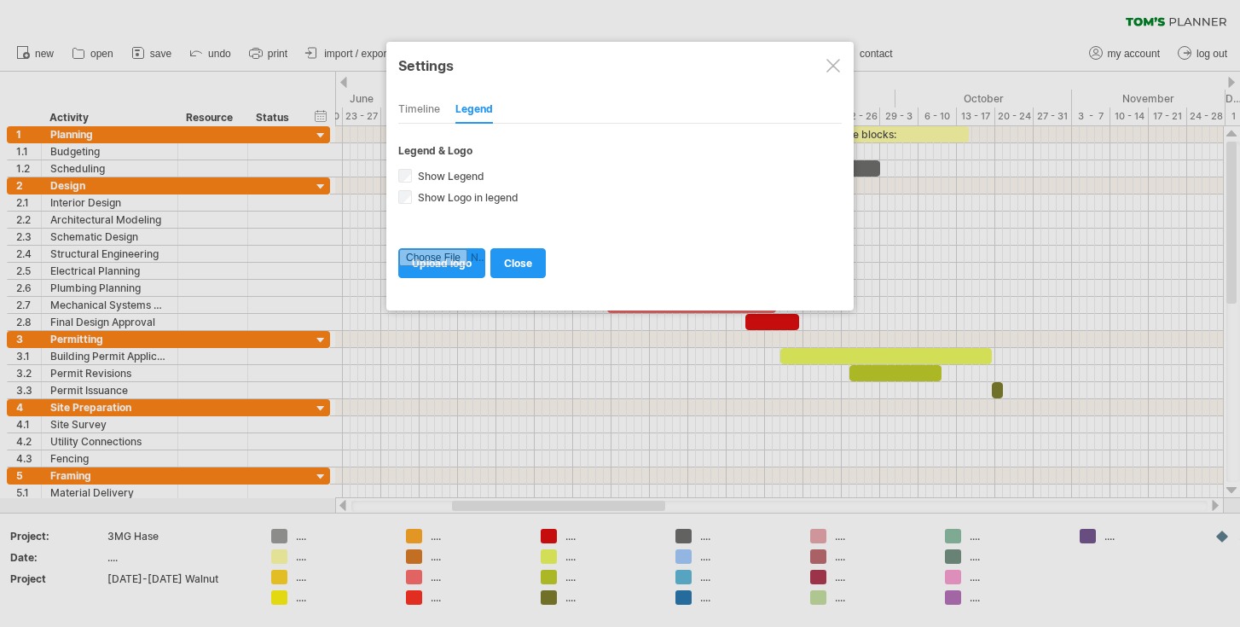
click at [836, 63] on div at bounding box center [833, 66] width 14 height 14
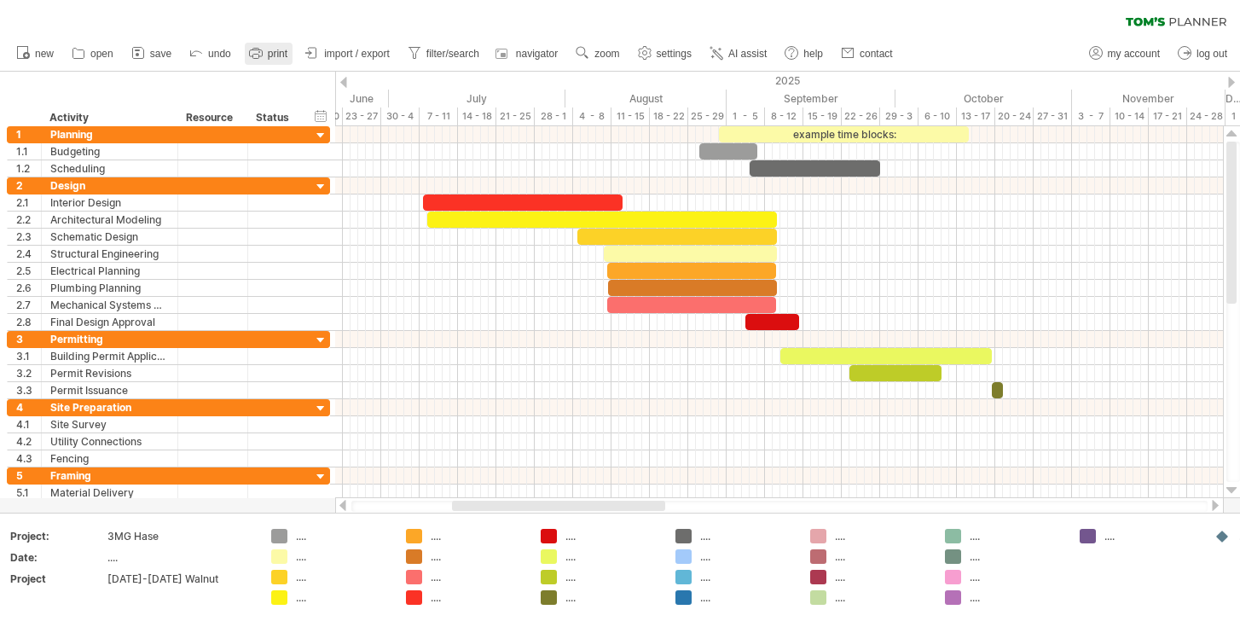
click at [269, 58] on span "print" at bounding box center [278, 54] width 20 height 12
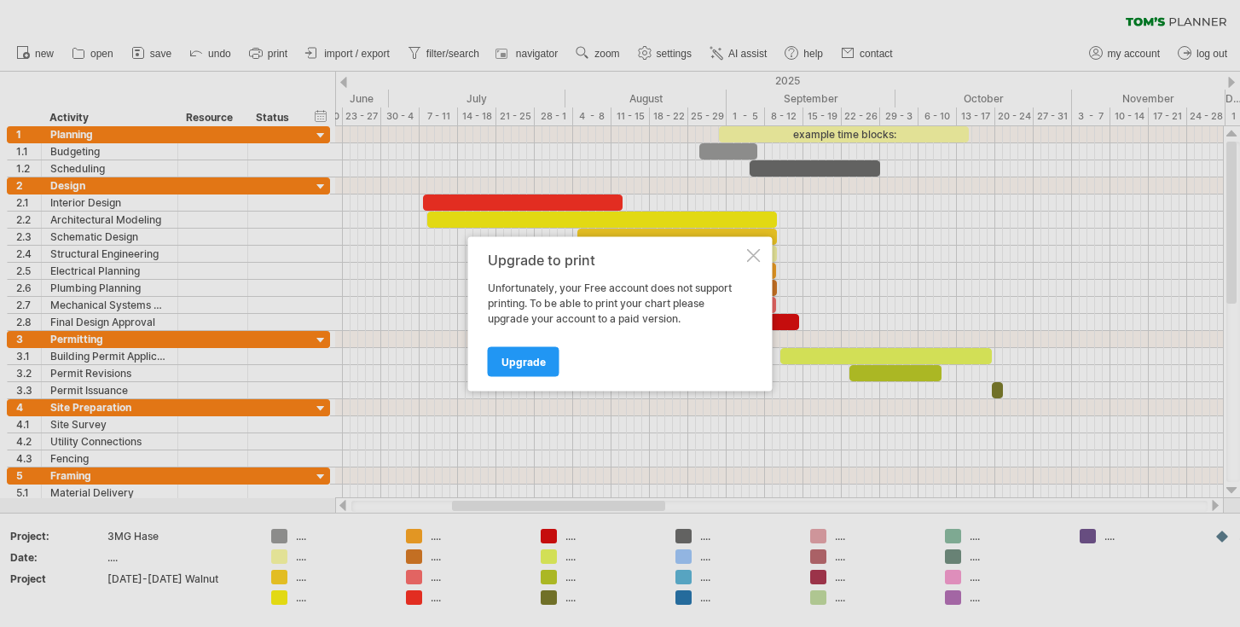
click at [755, 258] on div at bounding box center [754, 255] width 14 height 14
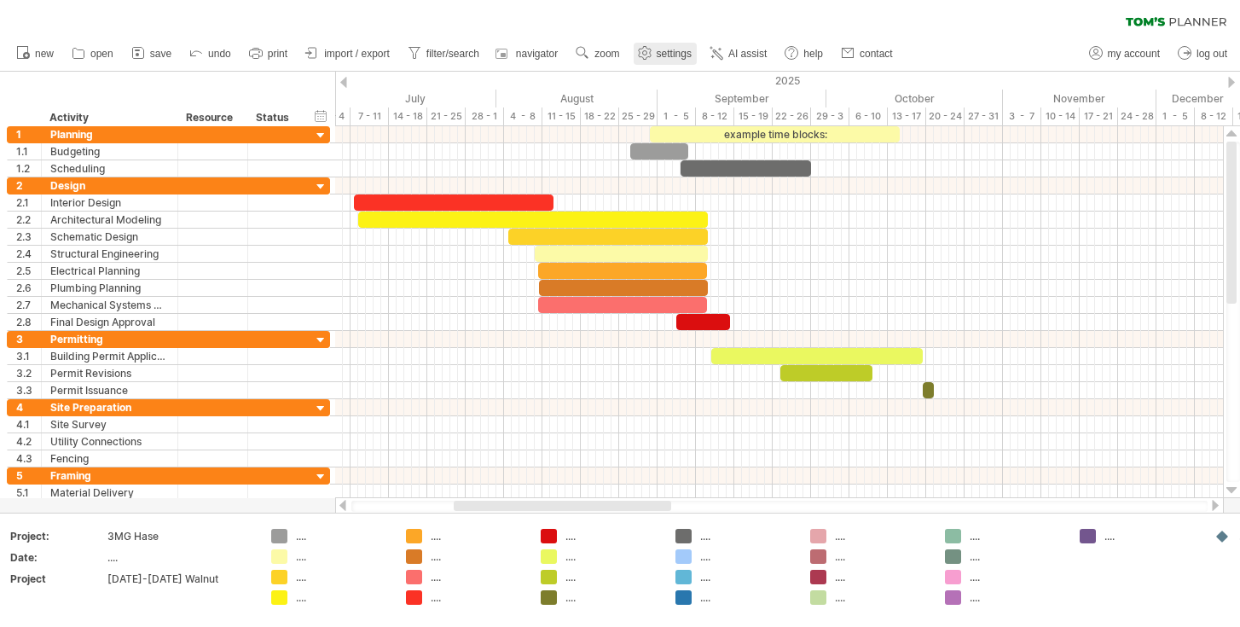
click at [645, 60] on use at bounding box center [644, 52] width 17 height 17
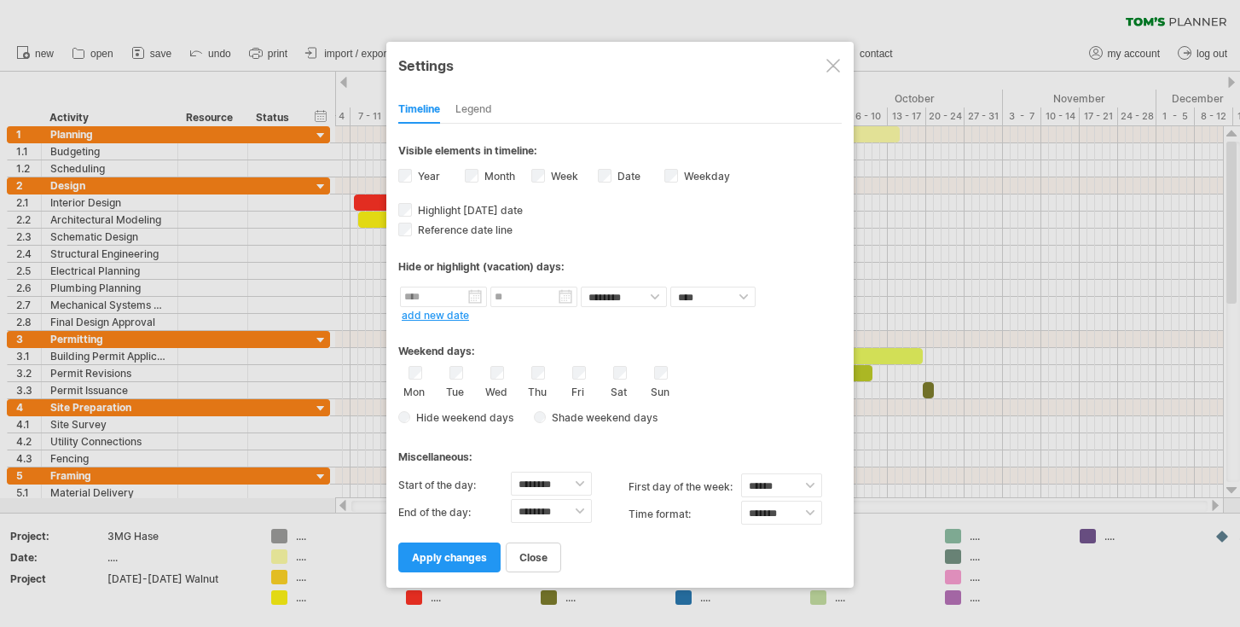
click at [477, 102] on div "Legend" at bounding box center [473, 109] width 37 height 27
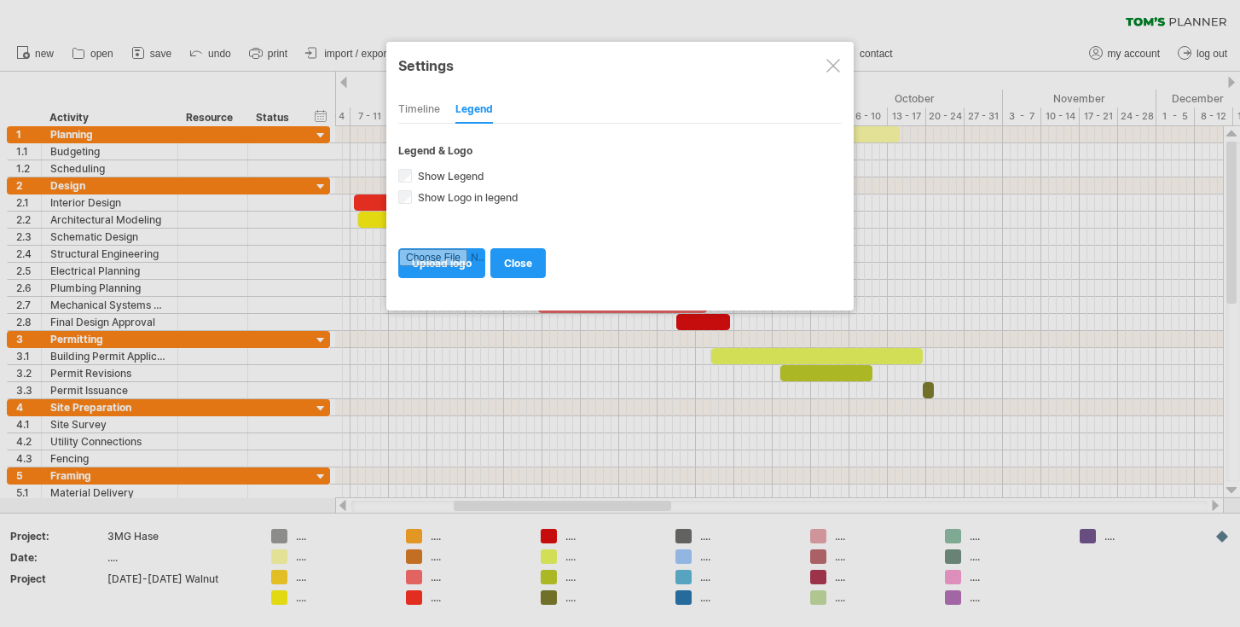
click at [425, 111] on div "Timeline" at bounding box center [419, 109] width 42 height 27
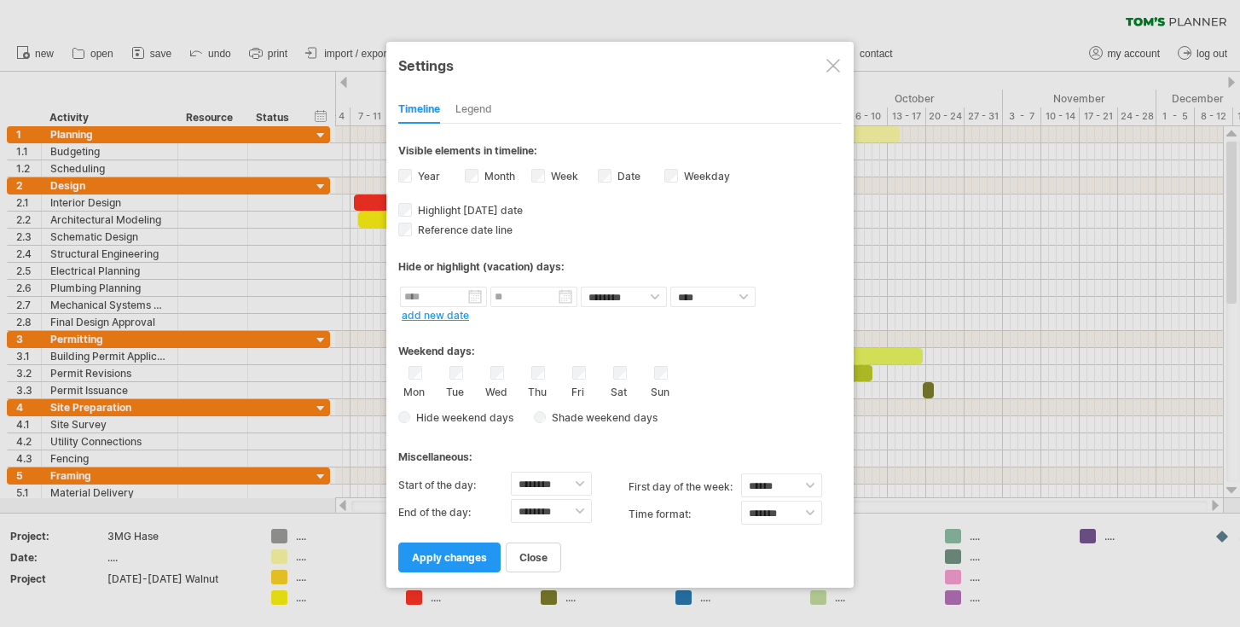
click at [832, 70] on div at bounding box center [833, 66] width 14 height 14
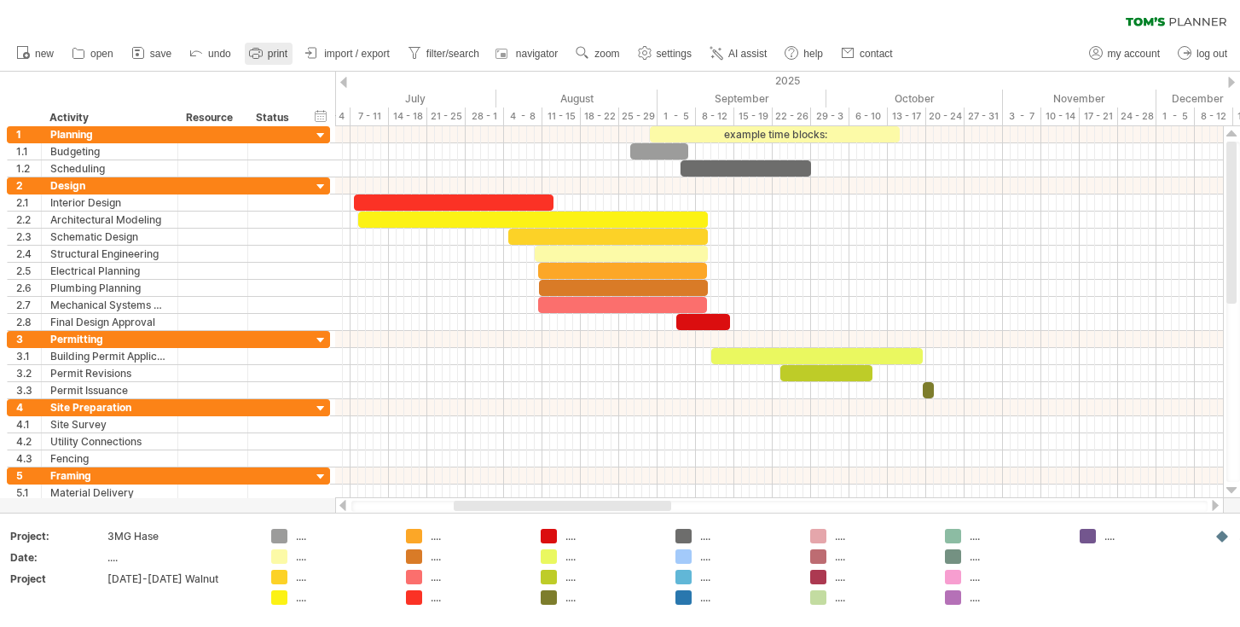
click at [269, 47] on link "print" at bounding box center [269, 54] width 48 height 22
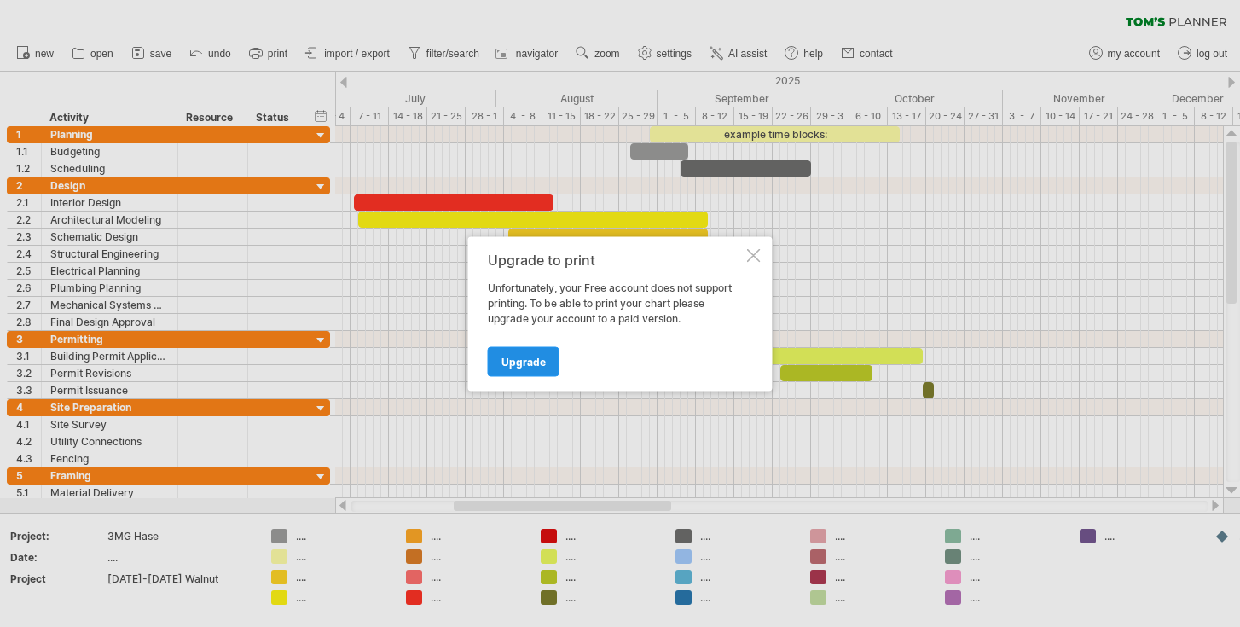
click at [528, 353] on link "Upgrade" at bounding box center [524, 361] width 72 height 30
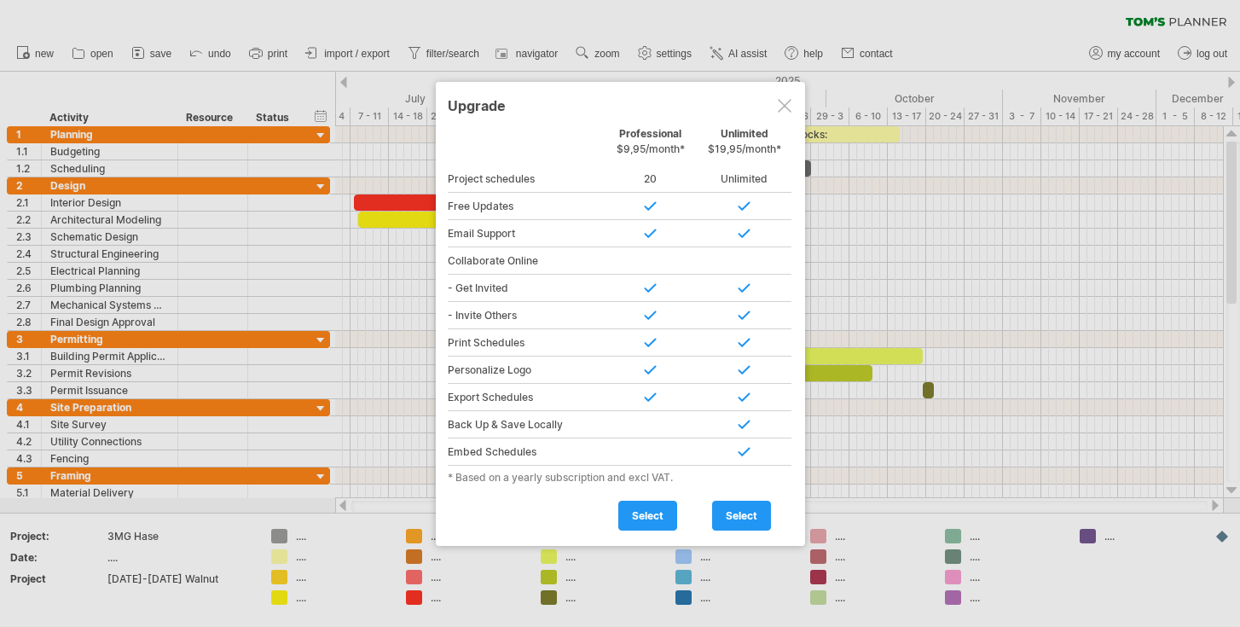
click at [789, 112] on div at bounding box center [785, 106] width 14 height 14
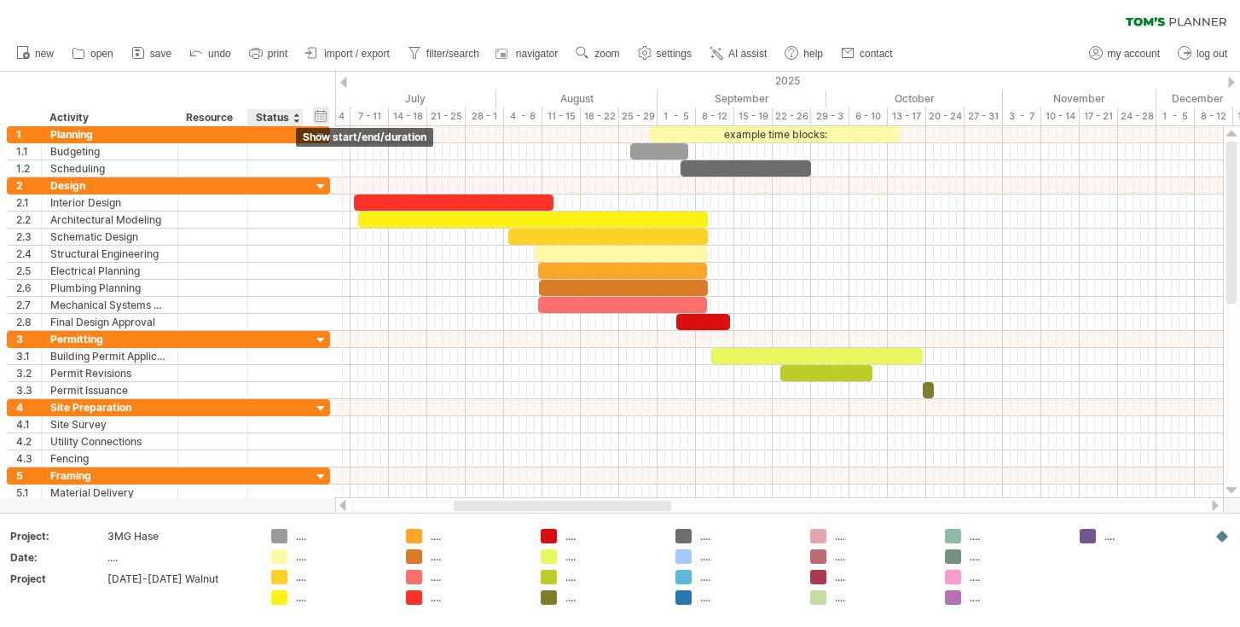
click at [319, 115] on div "hide start/end/duration show start/end/duration" at bounding box center [321, 116] width 16 height 18
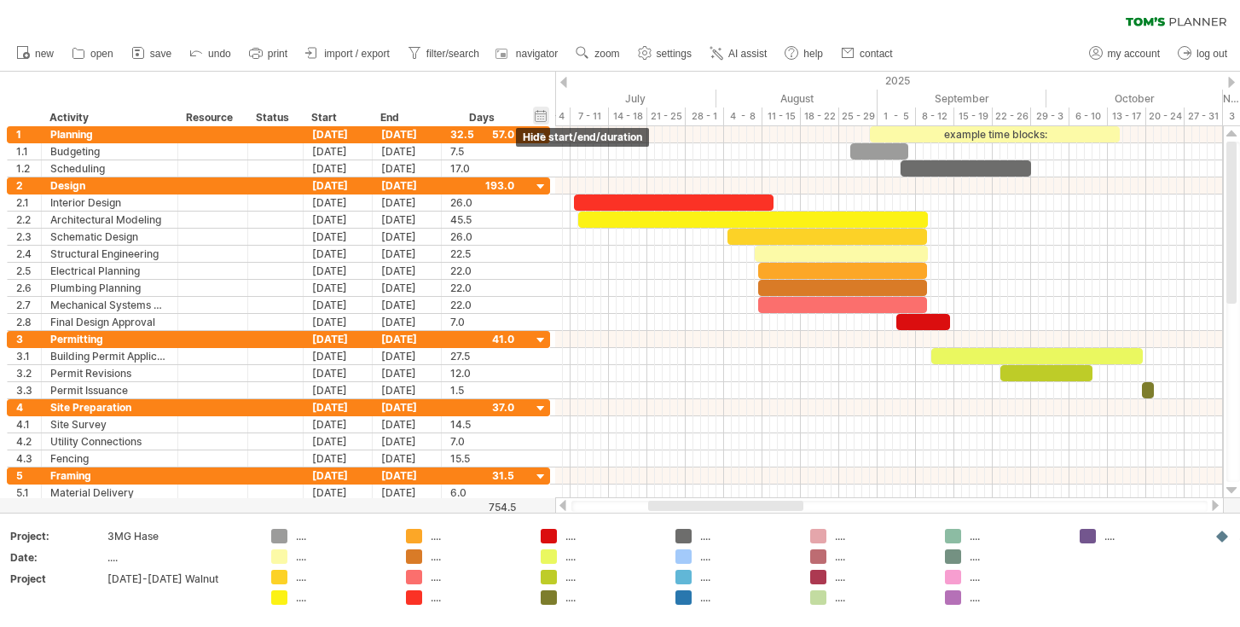
click at [538, 119] on div "hide start/end/duration show start/end/duration" at bounding box center [541, 116] width 16 height 18
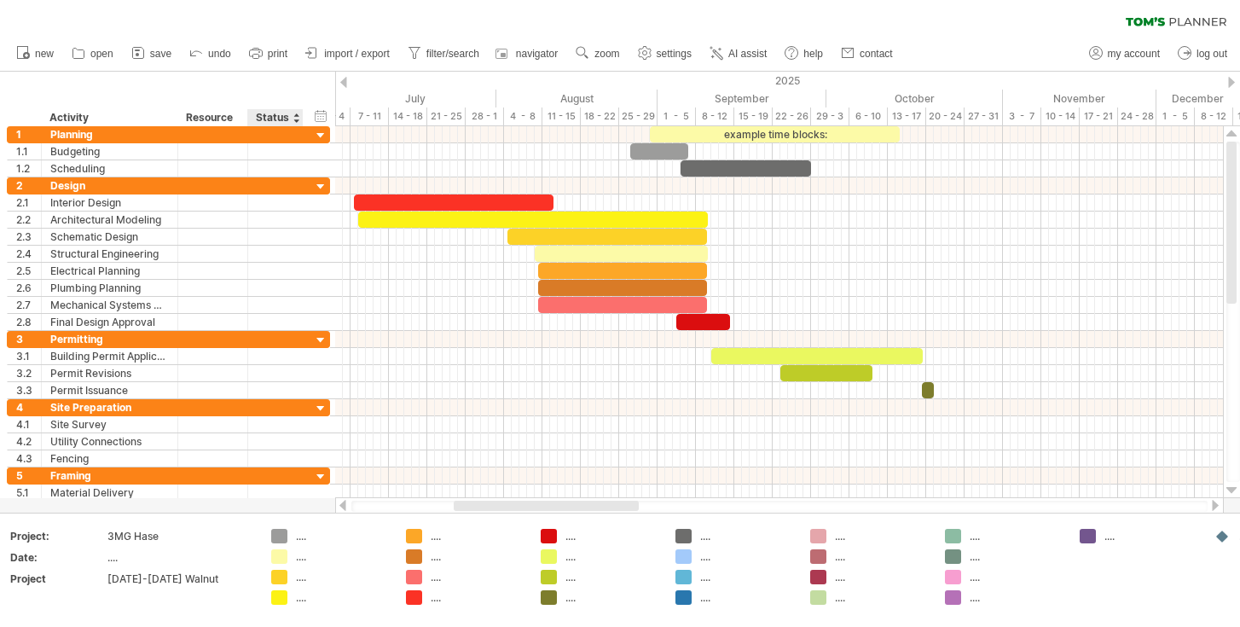
click at [287, 118] on div "Status" at bounding box center [275, 117] width 38 height 17
click at [213, 126] on div at bounding box center [213, 134] width 52 height 16
click at [236, 85] on div "hide start/end/duration show start/end/duration ******** Activity ******** Reso…" at bounding box center [167, 99] width 335 height 55
click at [198, 135] on div at bounding box center [213, 134] width 52 height 16
click at [192, 139] on input "text" at bounding box center [213, 134] width 52 height 16
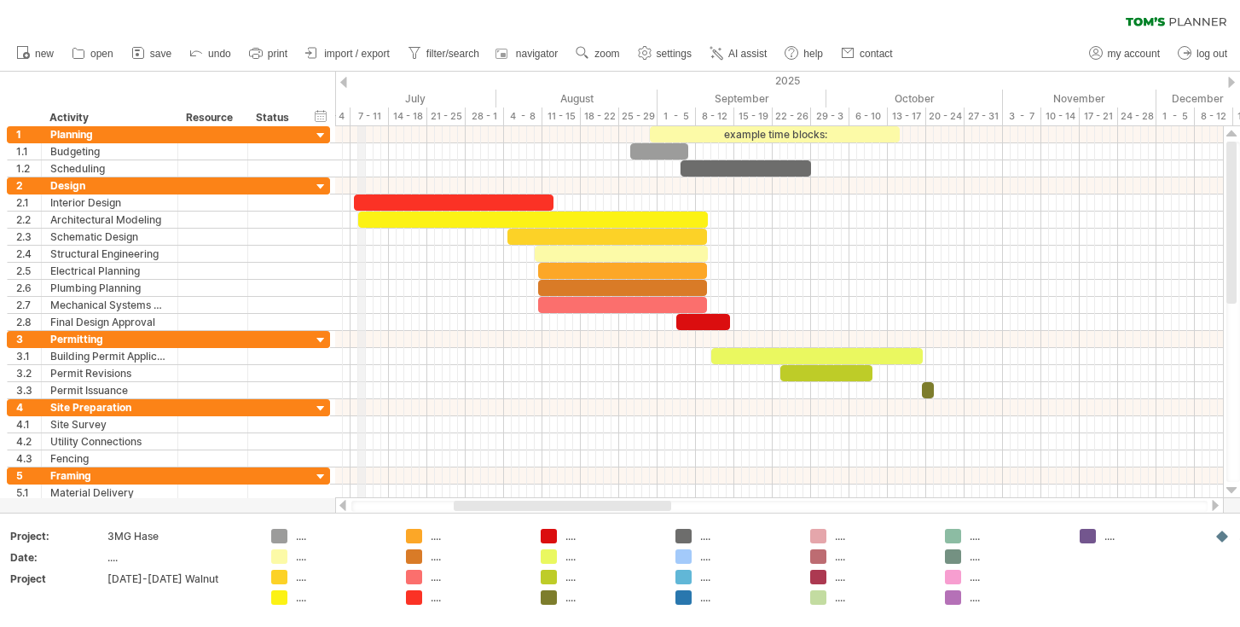
click at [368, 87] on div "2025" at bounding box center [331, 81] width 2003 height 18
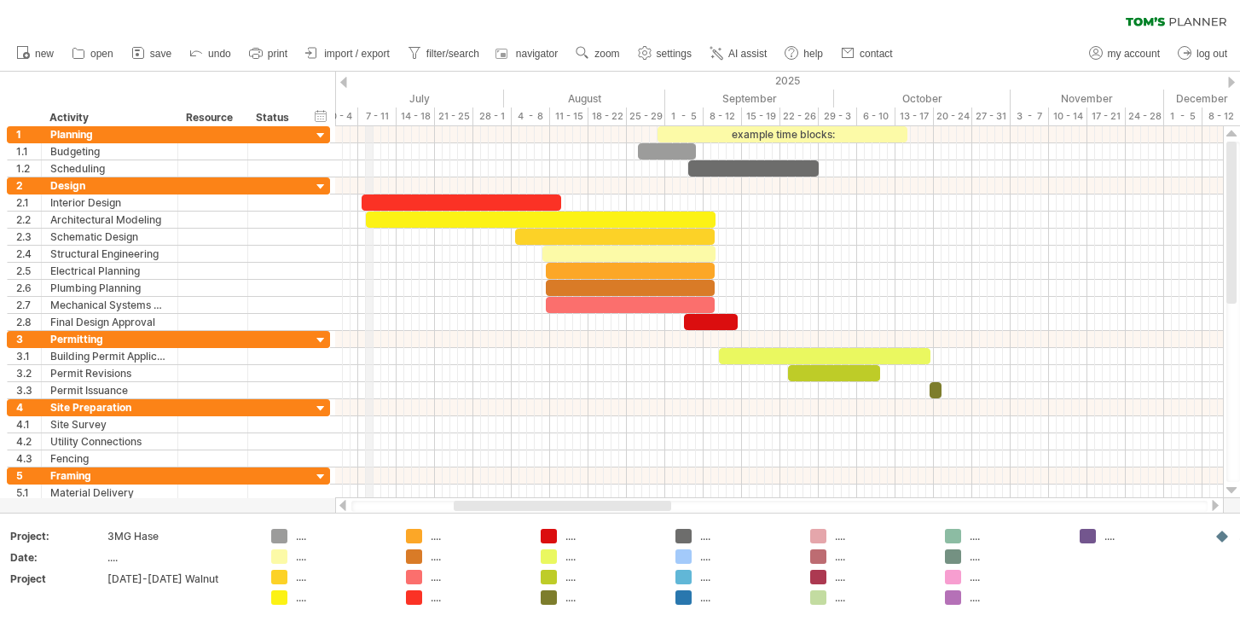
click at [368, 87] on div "2025" at bounding box center [339, 81] width 2003 height 18
click at [250, 82] on div "hide start/end/duration show start/end/duration ******** Activity ******** Reso…" at bounding box center [167, 99] width 335 height 55
click at [249, 96] on div "hide start/end/duration show start/end/duration ******** Activity ******** Reso…" at bounding box center [167, 99] width 335 height 55
click at [279, 59] on span "print" at bounding box center [278, 54] width 20 height 12
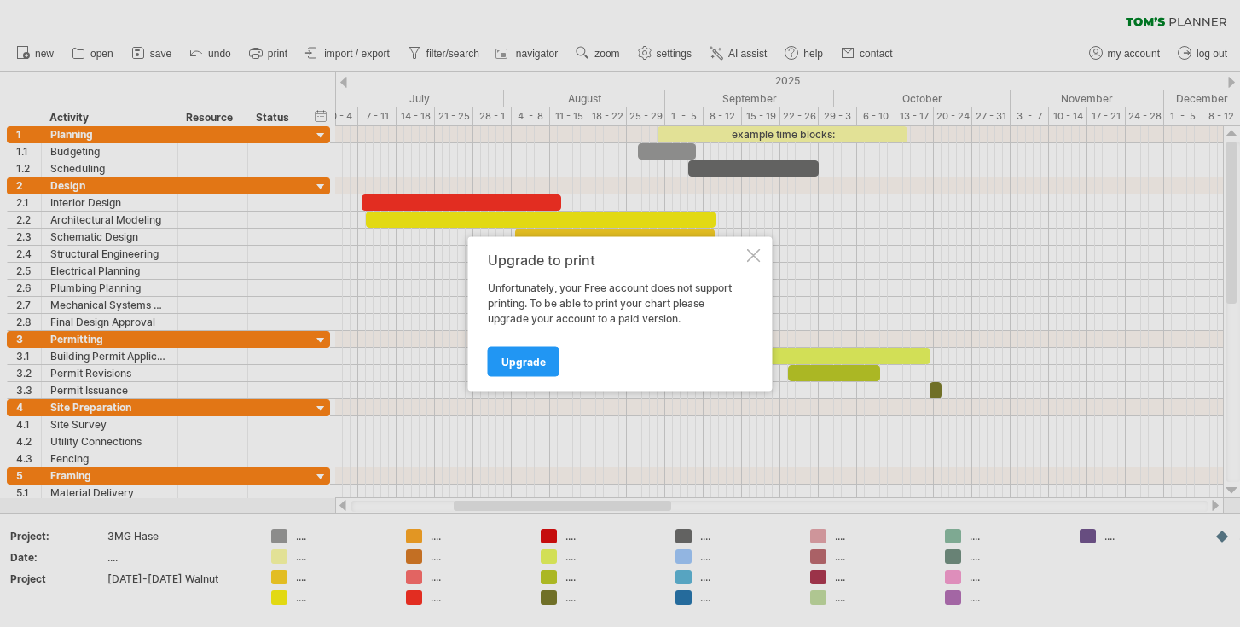
click at [753, 256] on div at bounding box center [754, 255] width 14 height 14
